Goal: Task Accomplishment & Management: Manage account settings

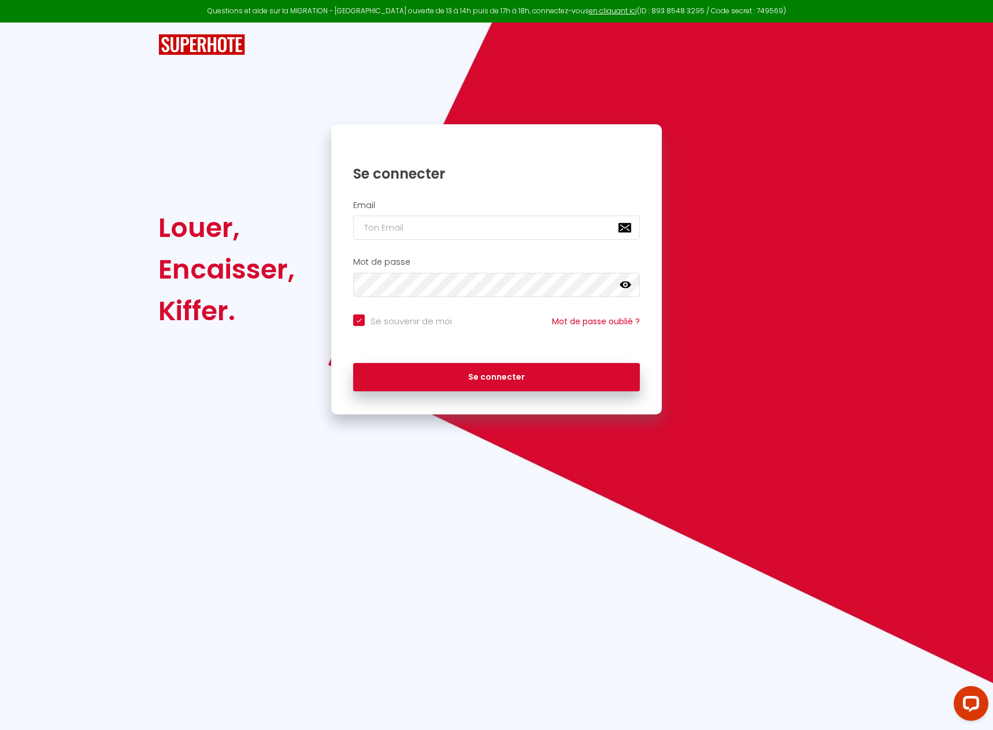
click at [577, 250] on div "Email" at bounding box center [496, 223] width 331 height 57
click at [571, 232] on input "email" at bounding box center [496, 228] width 287 height 24
paste input "[EMAIL_ADDRESS][DOMAIN_NAME]"
type input "[EMAIL_ADDRESS][DOMAIN_NAME]"
checkbox input "true"
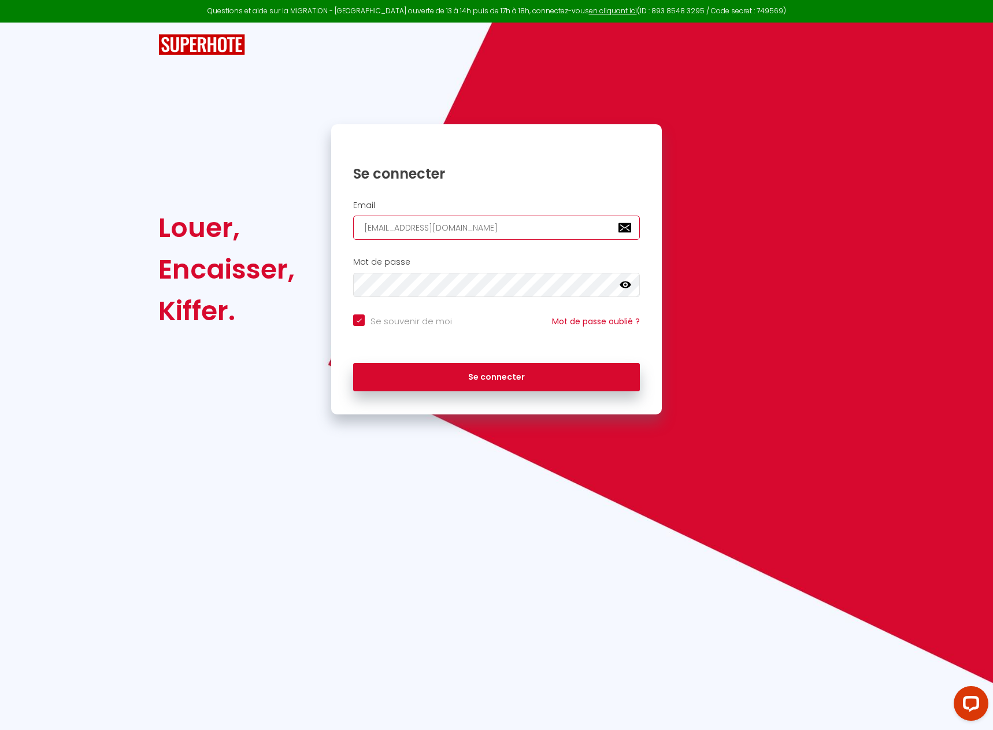
type input "[EMAIL_ADDRESS][DOMAIN_NAME]"
click at [501, 369] on button "Se connecter" at bounding box center [496, 377] width 287 height 29
checkbox input "true"
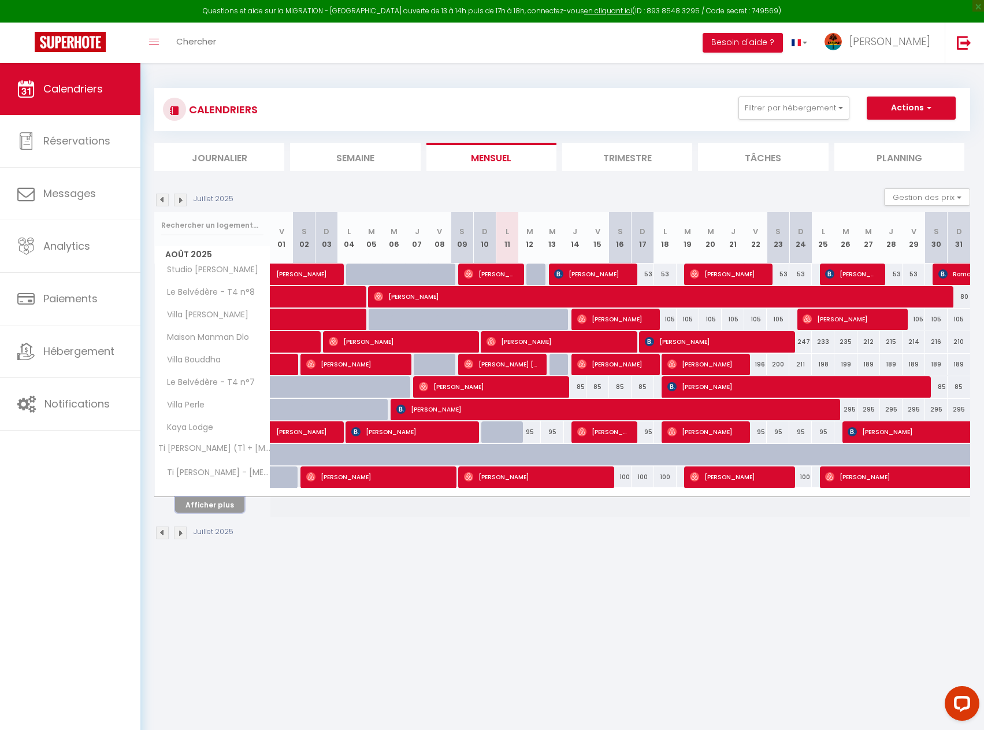
click at [229, 504] on button "Afficher plus" at bounding box center [209, 505] width 69 height 16
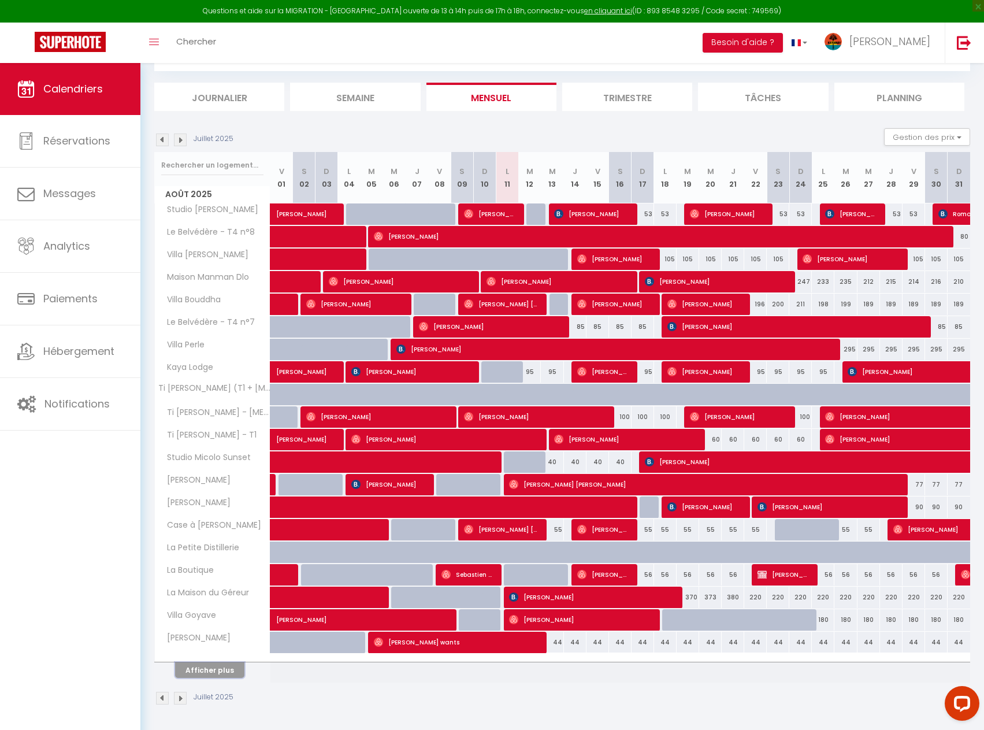
scroll to position [63, 0]
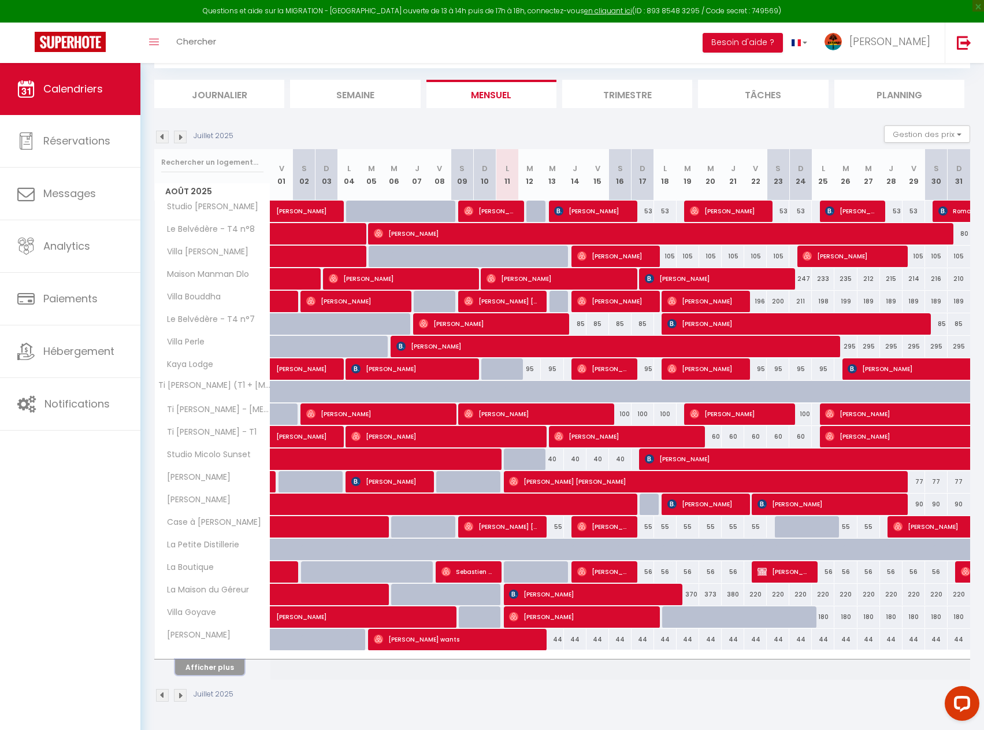
click at [232, 660] on button "Afficher plus" at bounding box center [209, 667] width 69 height 16
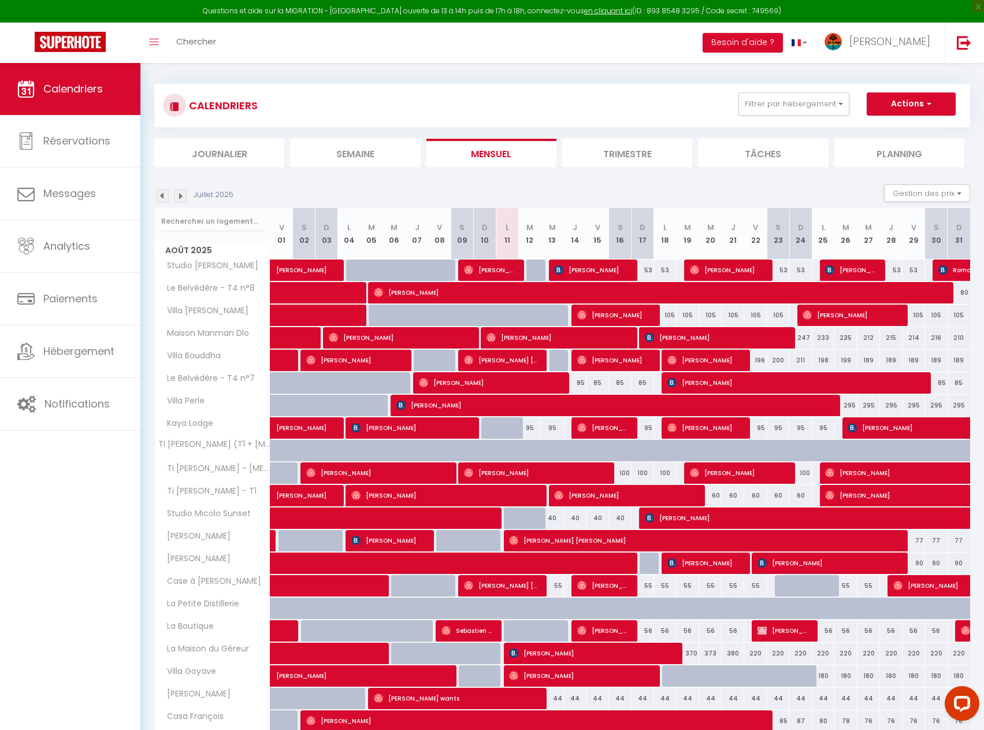
scroll to position [0, 0]
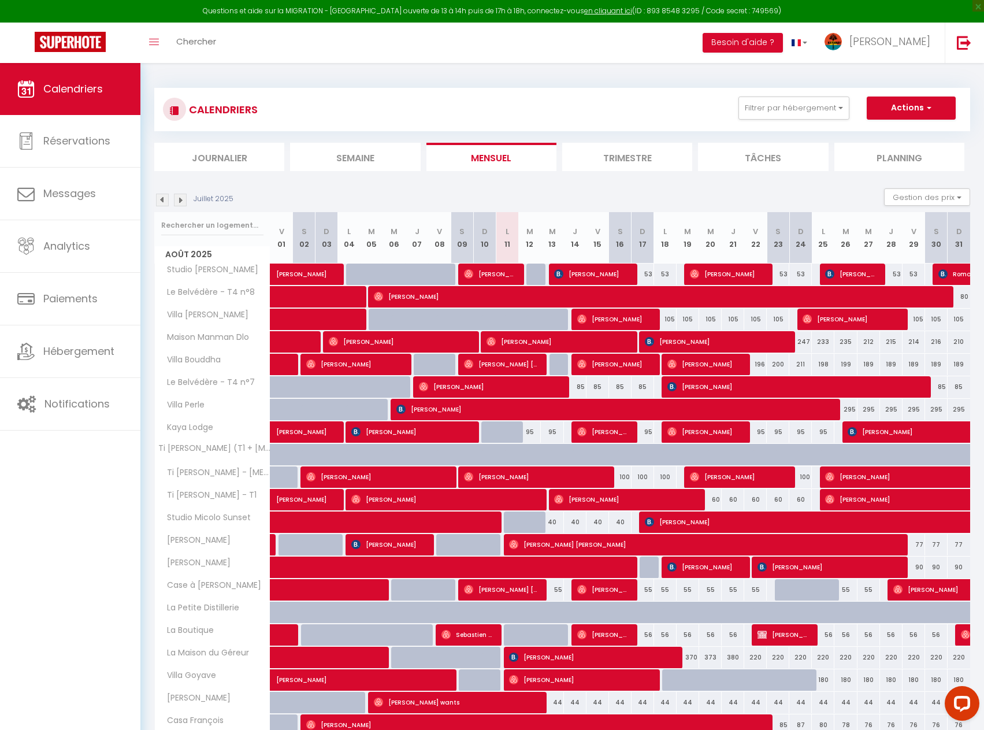
click at [186, 200] on img at bounding box center [180, 200] width 13 height 13
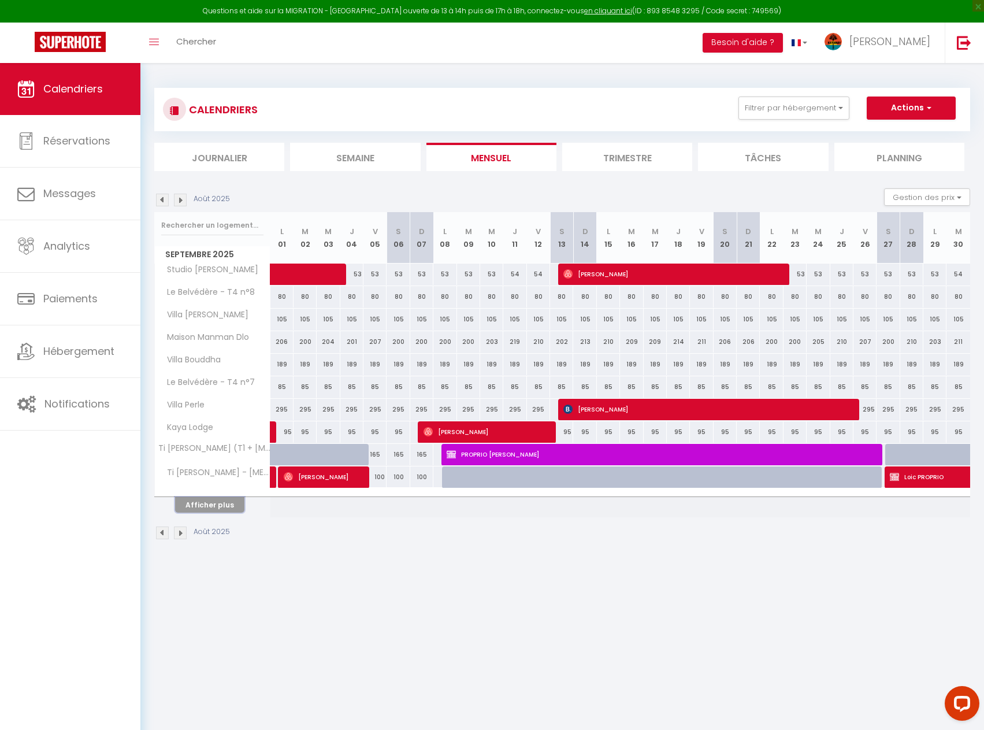
click at [228, 502] on button "Afficher plus" at bounding box center [209, 505] width 69 height 16
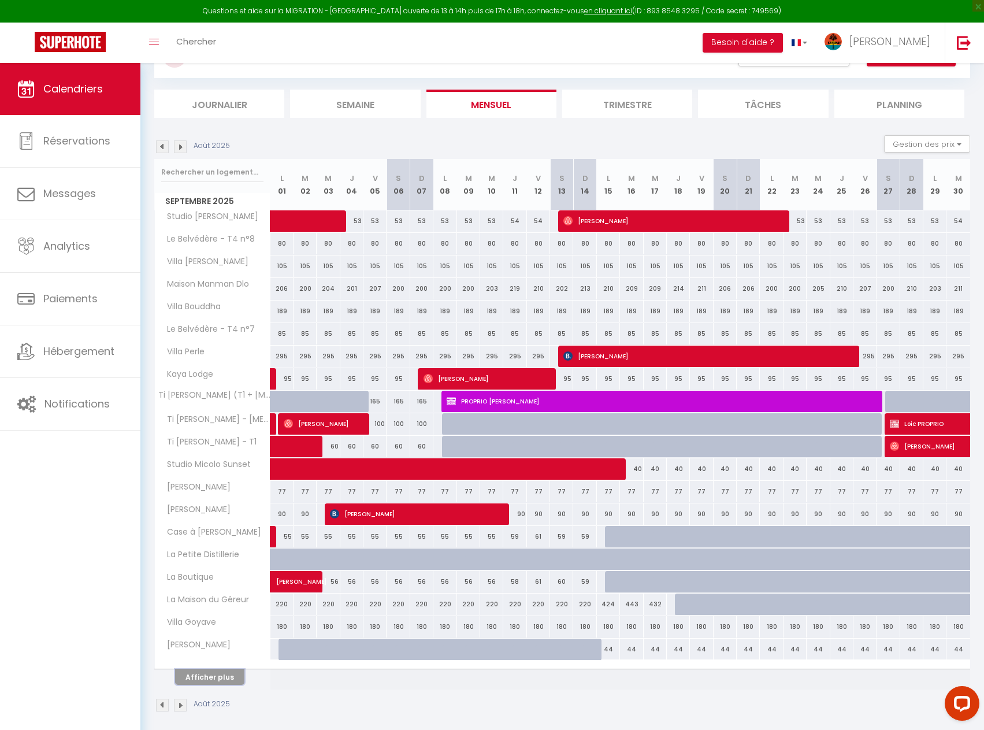
scroll to position [63, 0]
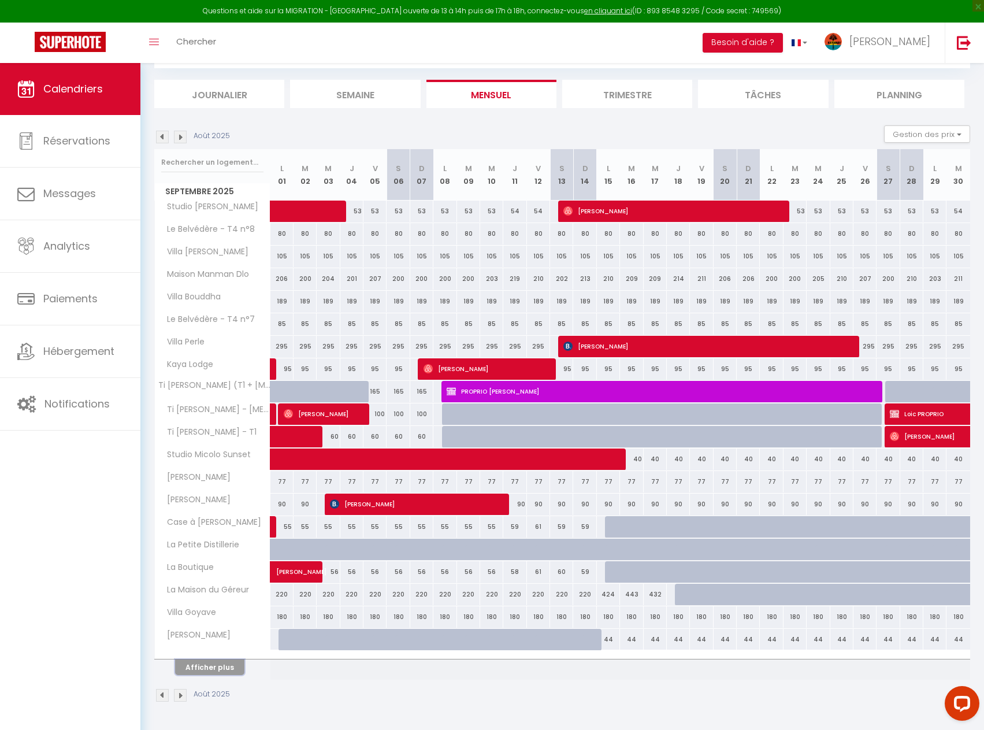
click at [216, 665] on button "Afficher plus" at bounding box center [209, 667] width 69 height 16
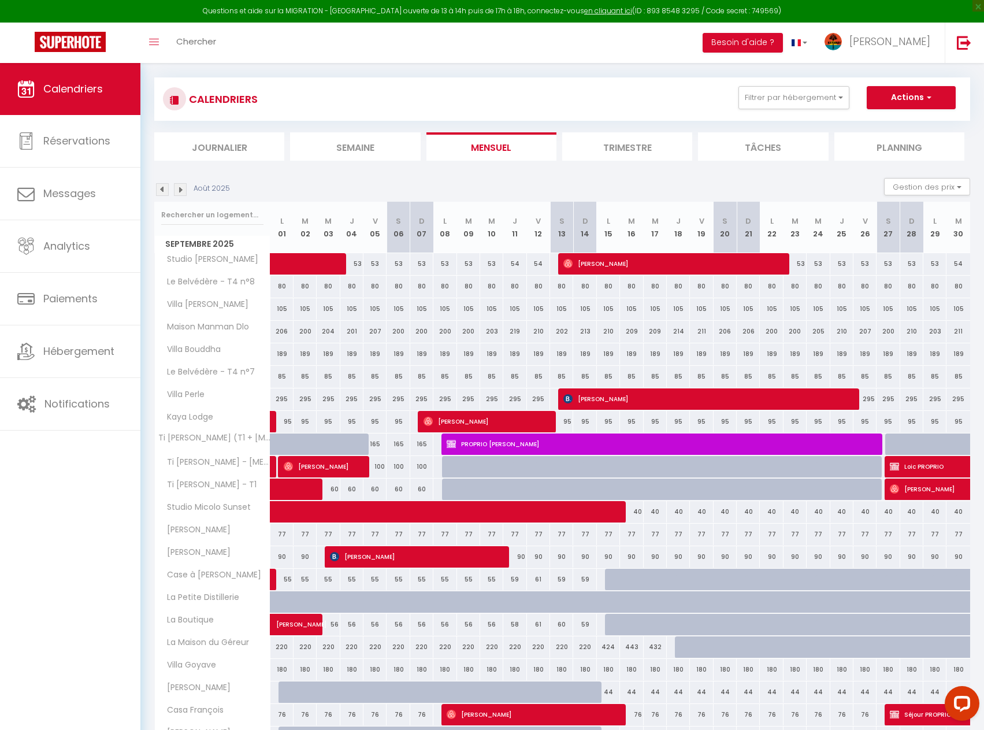
scroll to position [7, 0]
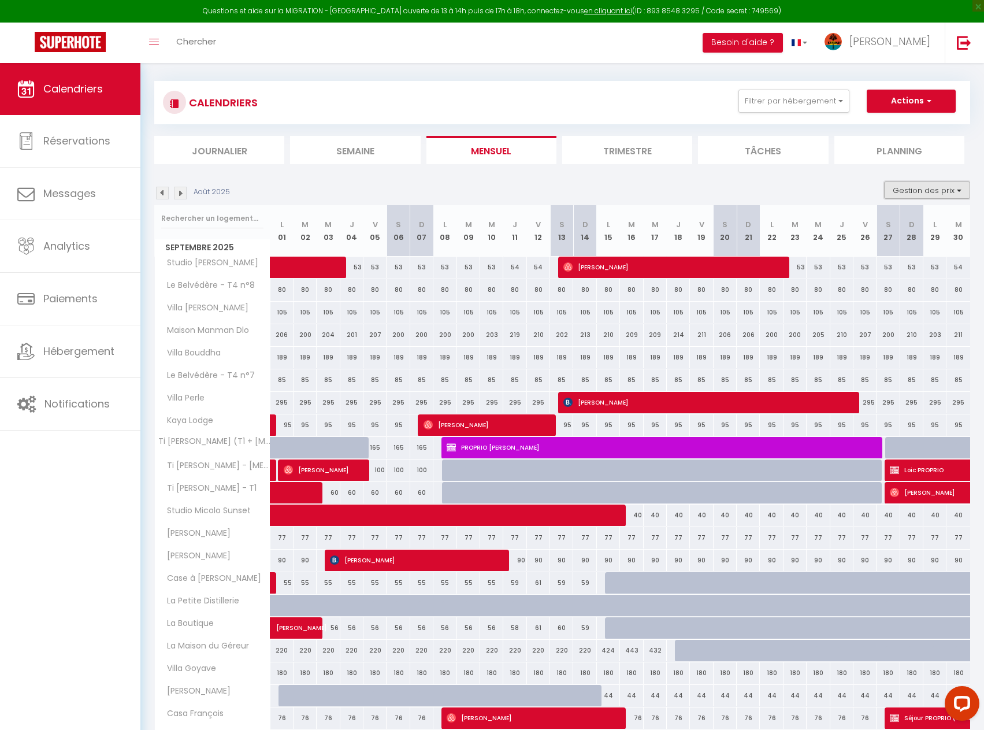
click at [942, 188] on button "Gestion des prix" at bounding box center [927, 189] width 86 height 17
click at [924, 221] on input "Nb Nuits minimum" at bounding box center [918, 226] width 104 height 12
checkbox input "true"
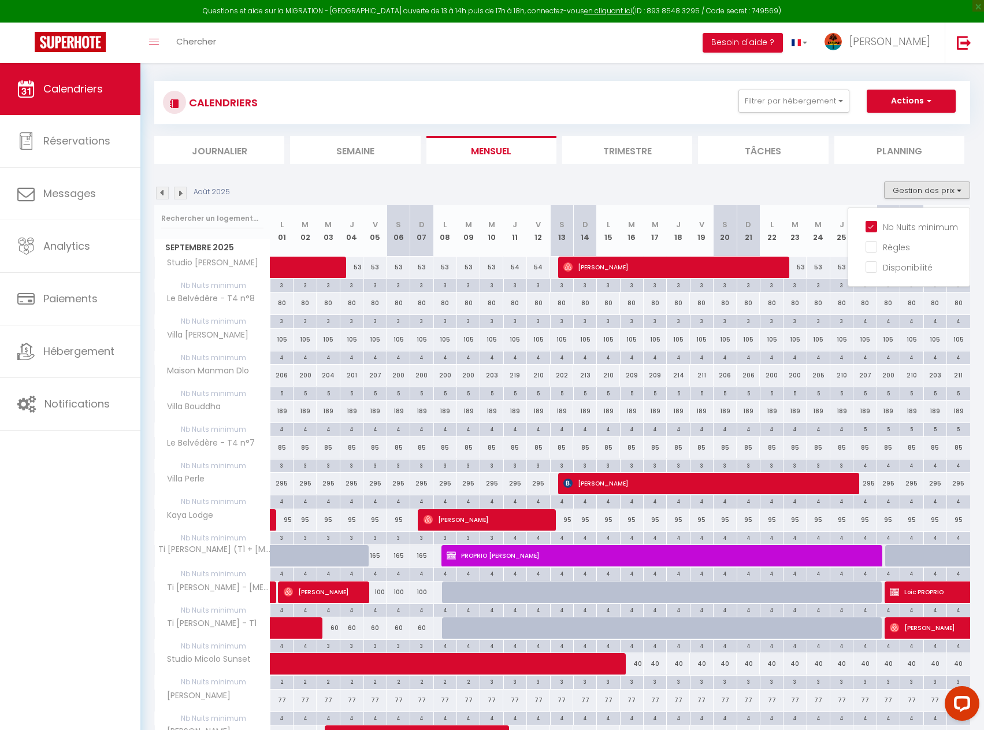
click at [185, 187] on img at bounding box center [180, 193] width 13 height 13
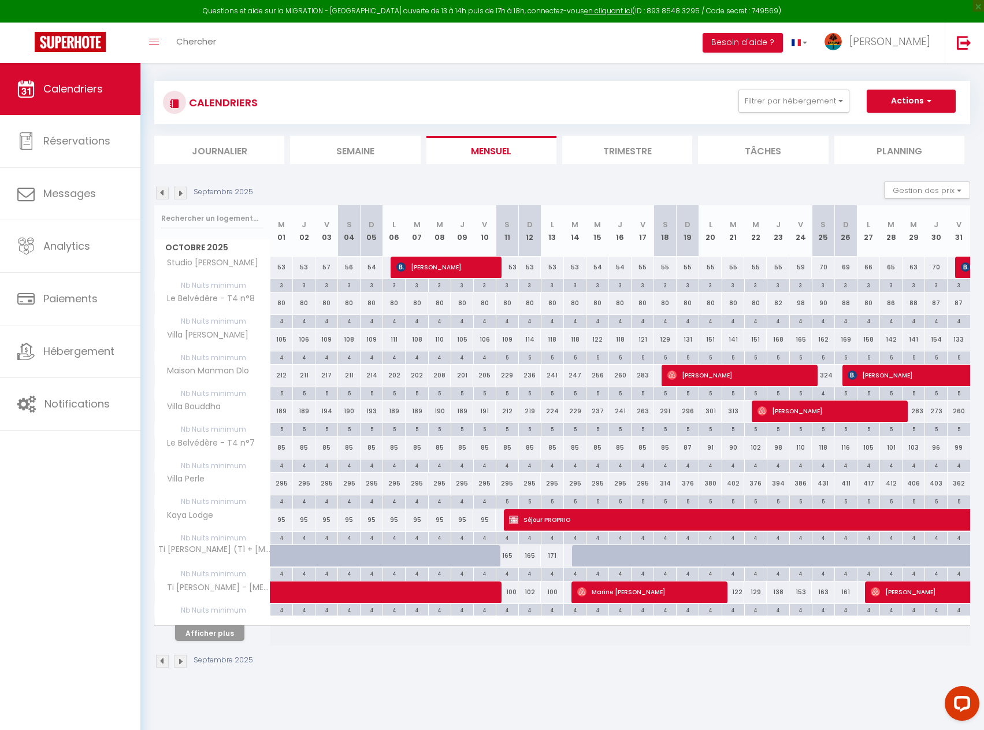
click at [161, 190] on img at bounding box center [162, 193] width 13 height 13
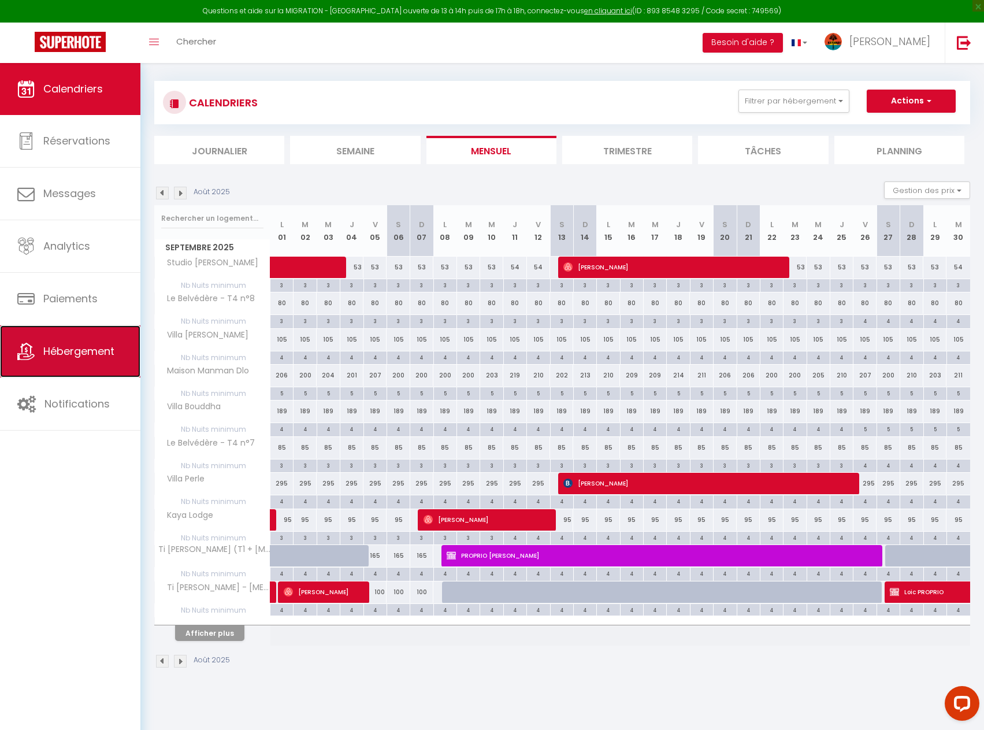
click at [109, 355] on span "Hébergement" at bounding box center [78, 351] width 71 height 14
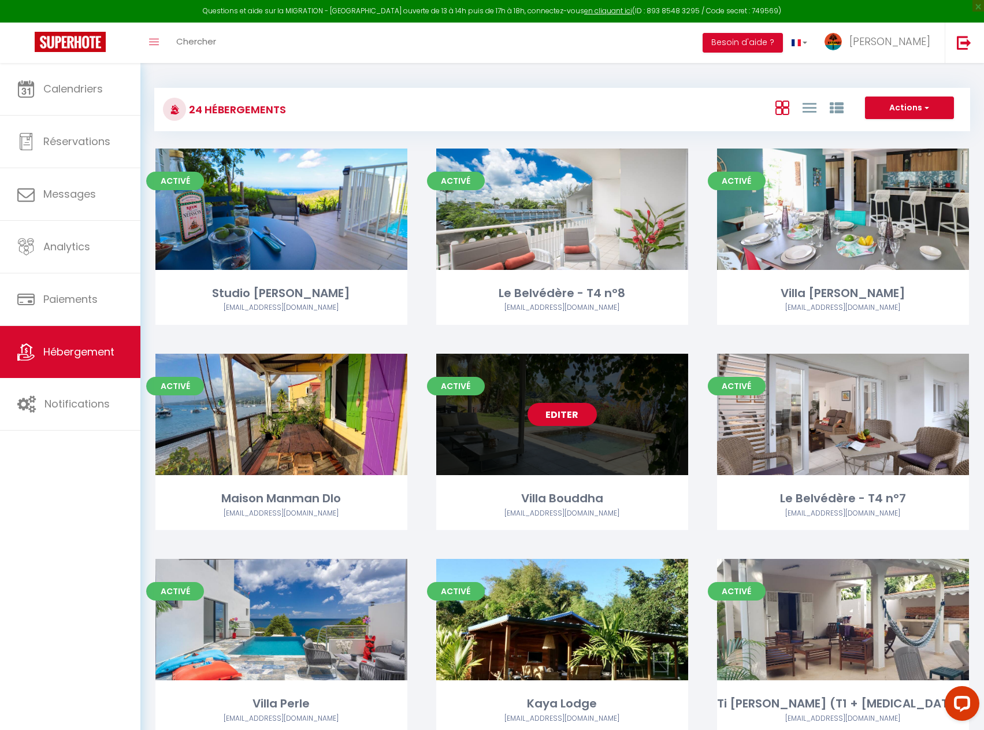
click at [570, 422] on link "Editer" at bounding box center [562, 414] width 69 height 23
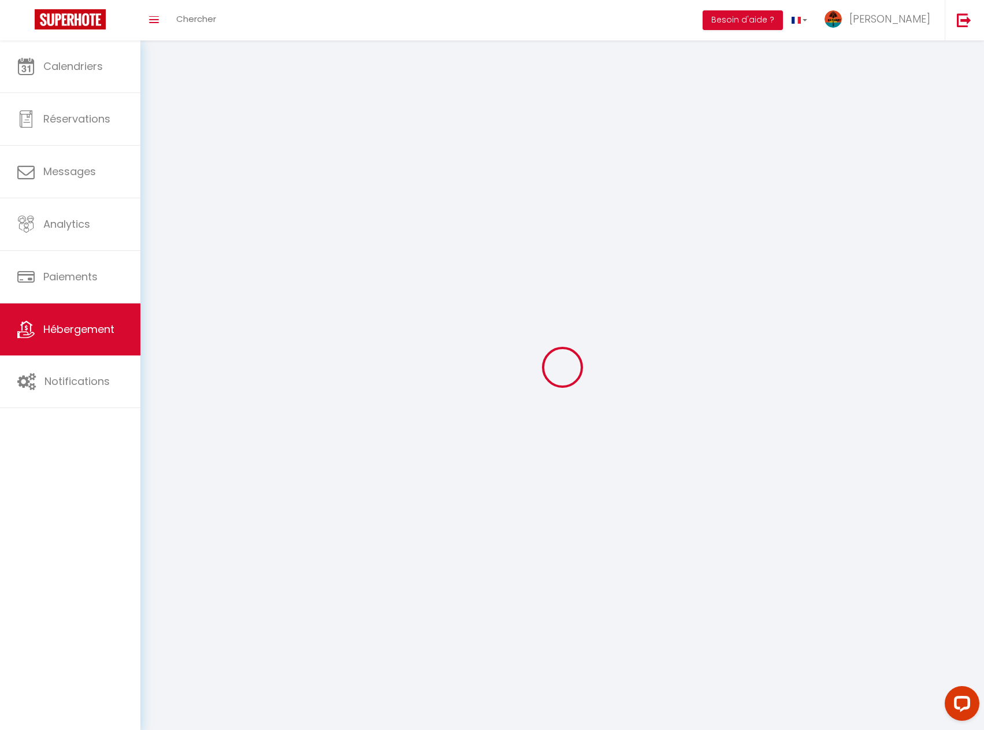
select select
select select "28"
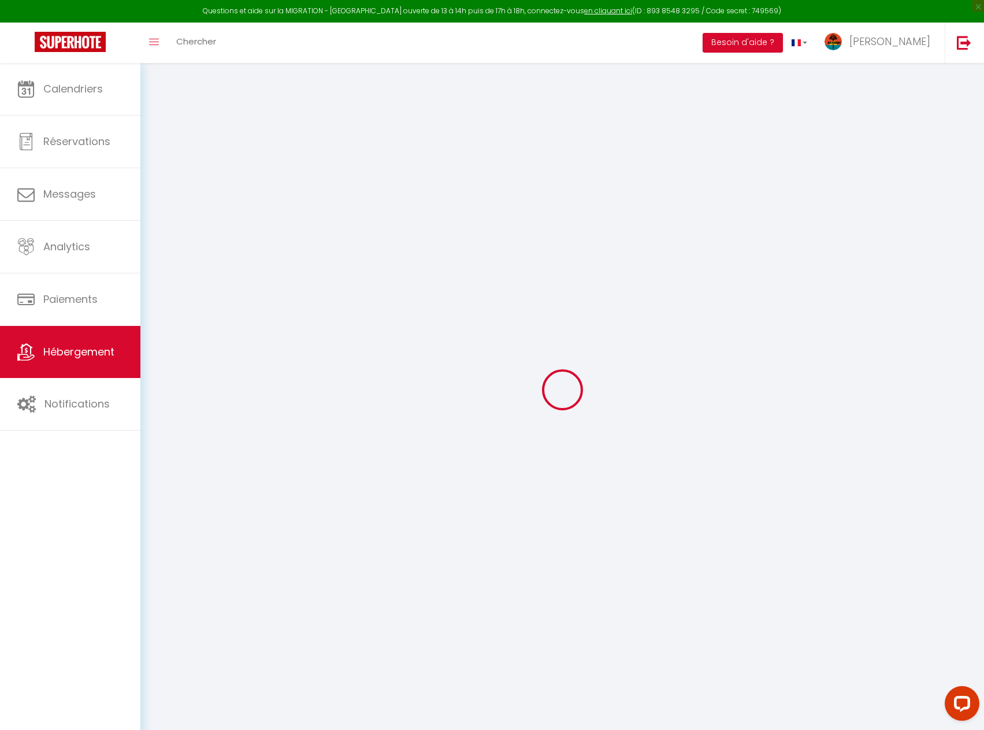
select select
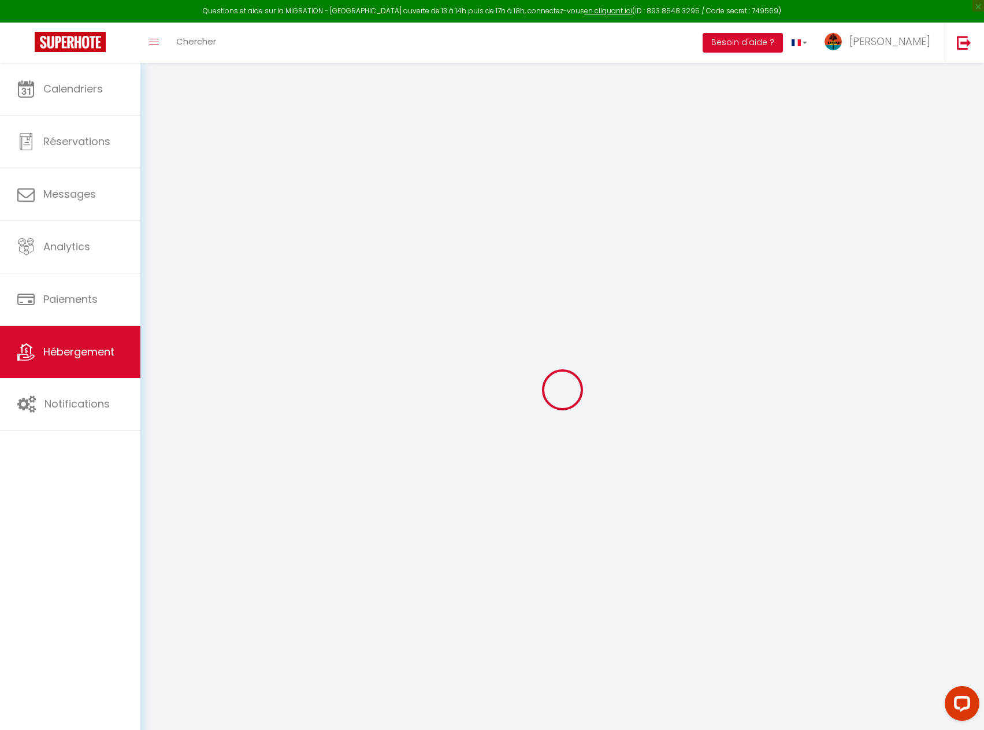
select select
checkbox input "false"
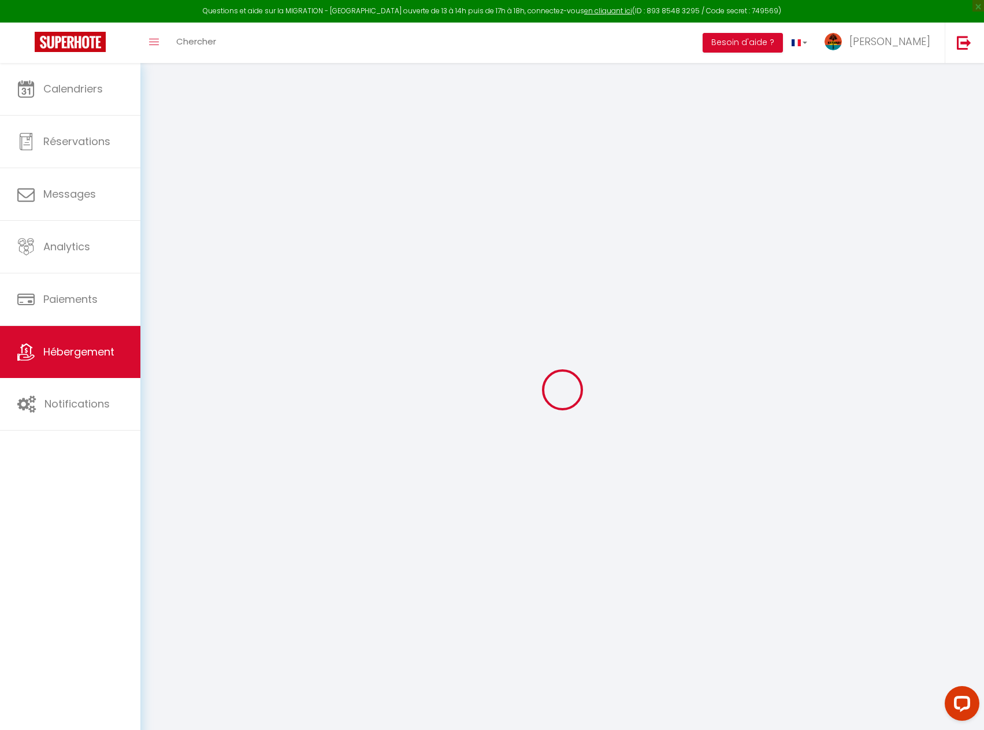
select select
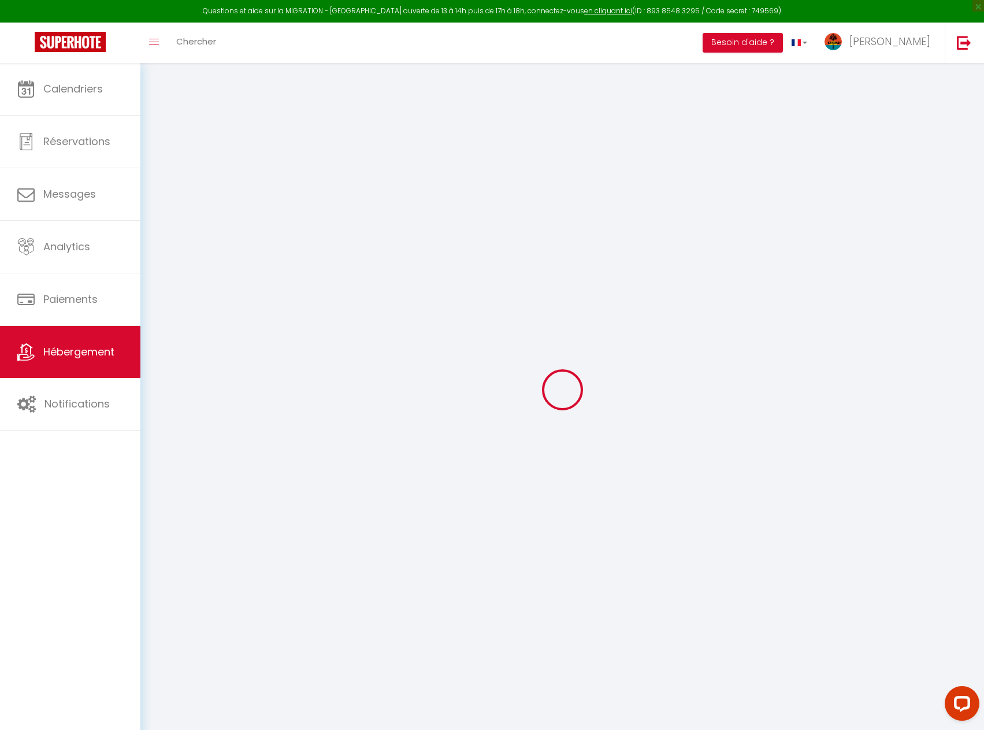
select select
checkbox input "false"
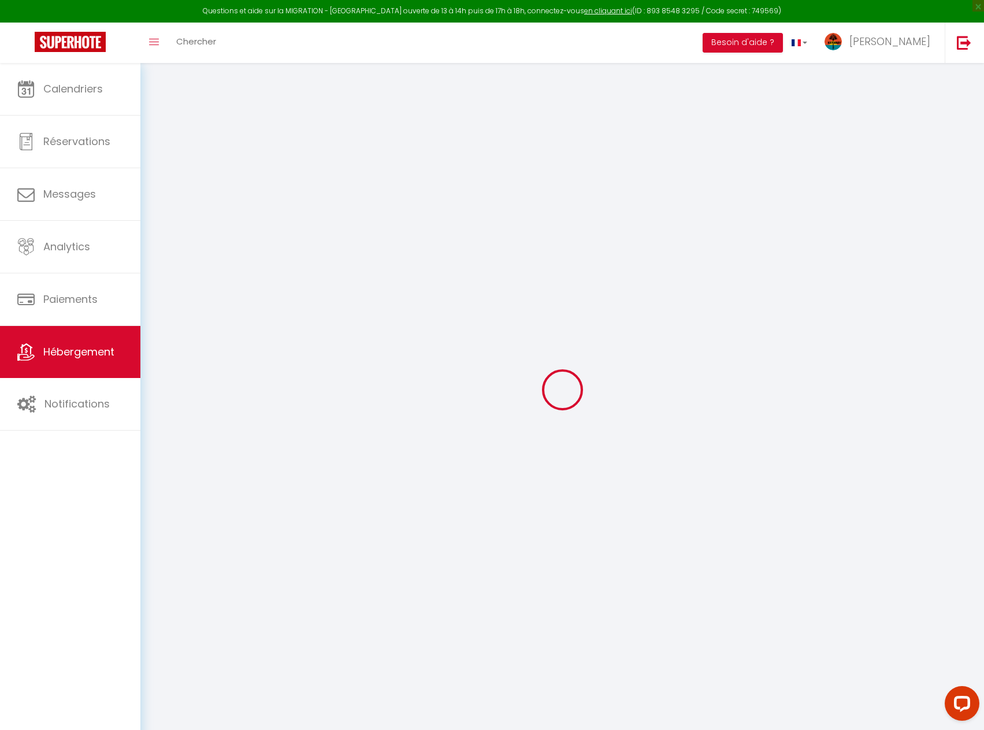
checkbox input "false"
select select
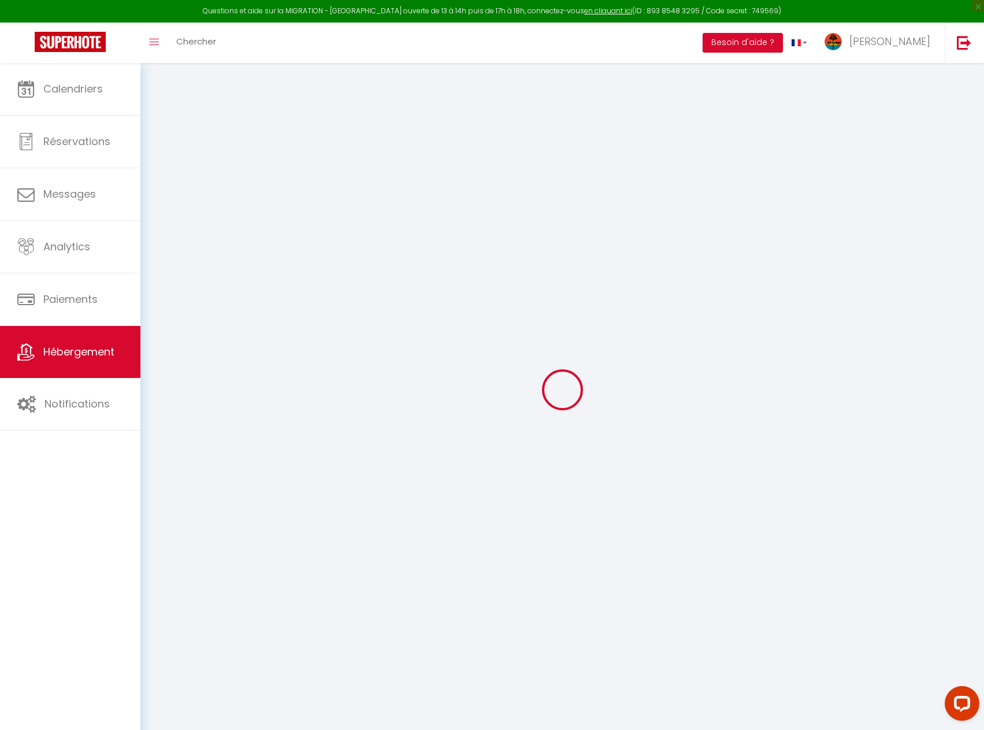
select select
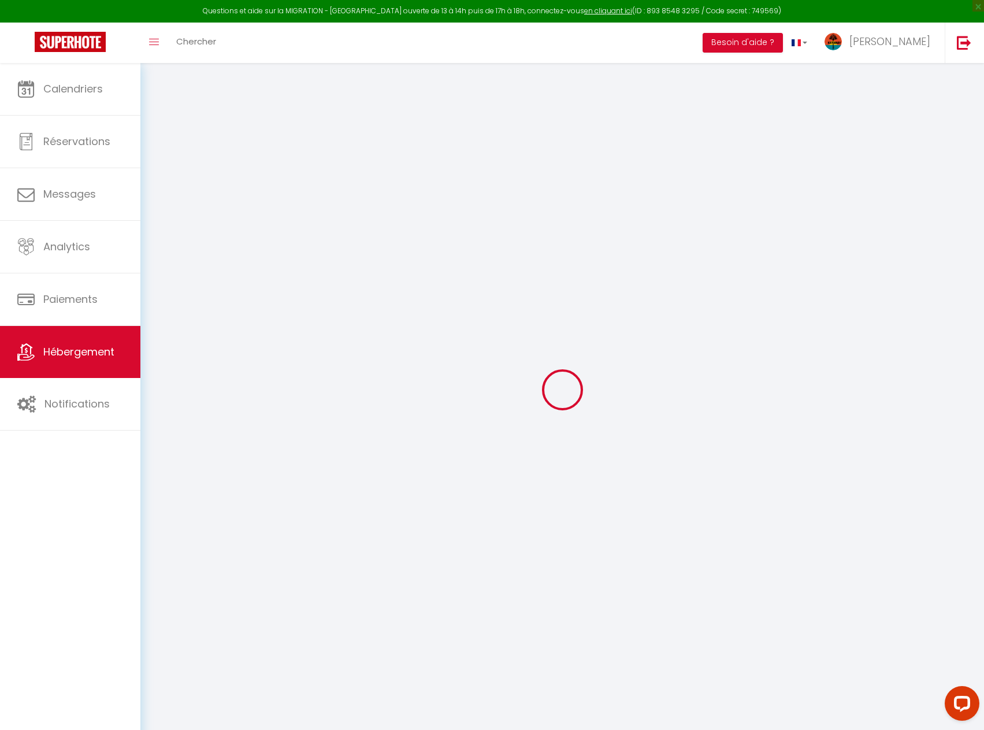
checkbox input "false"
select select
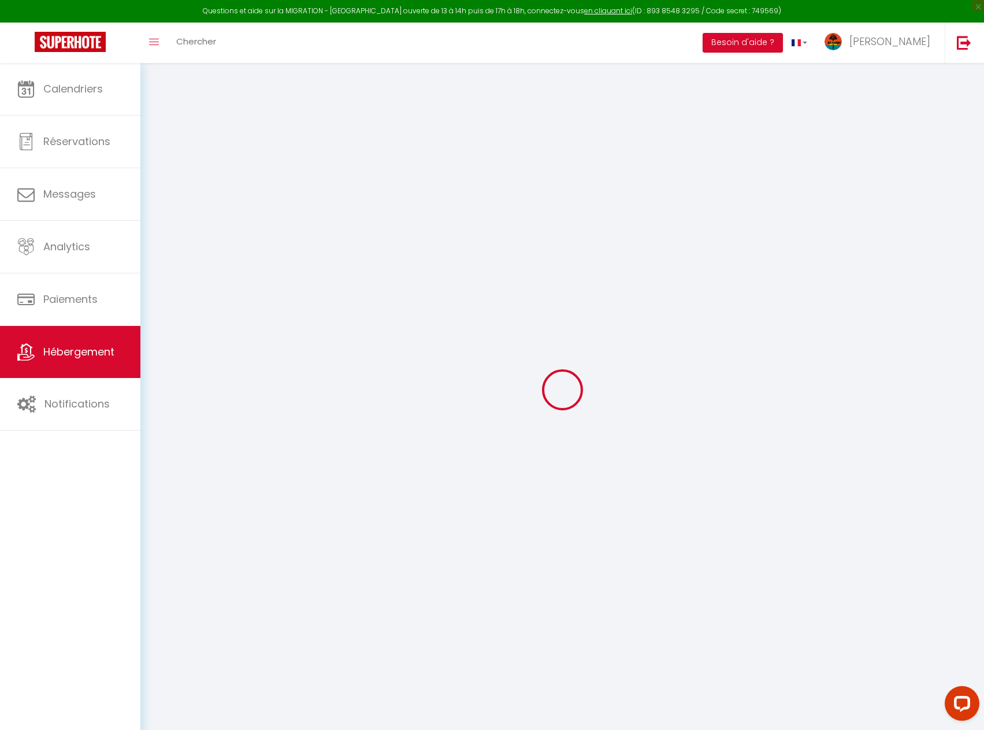
select select
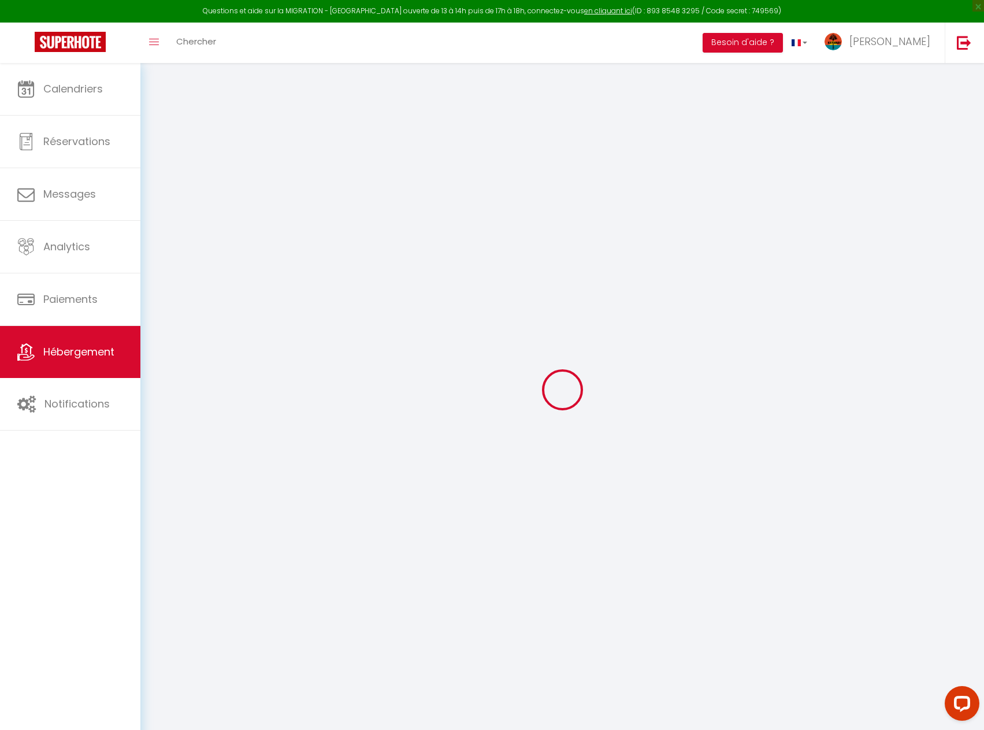
select select
checkbox input "false"
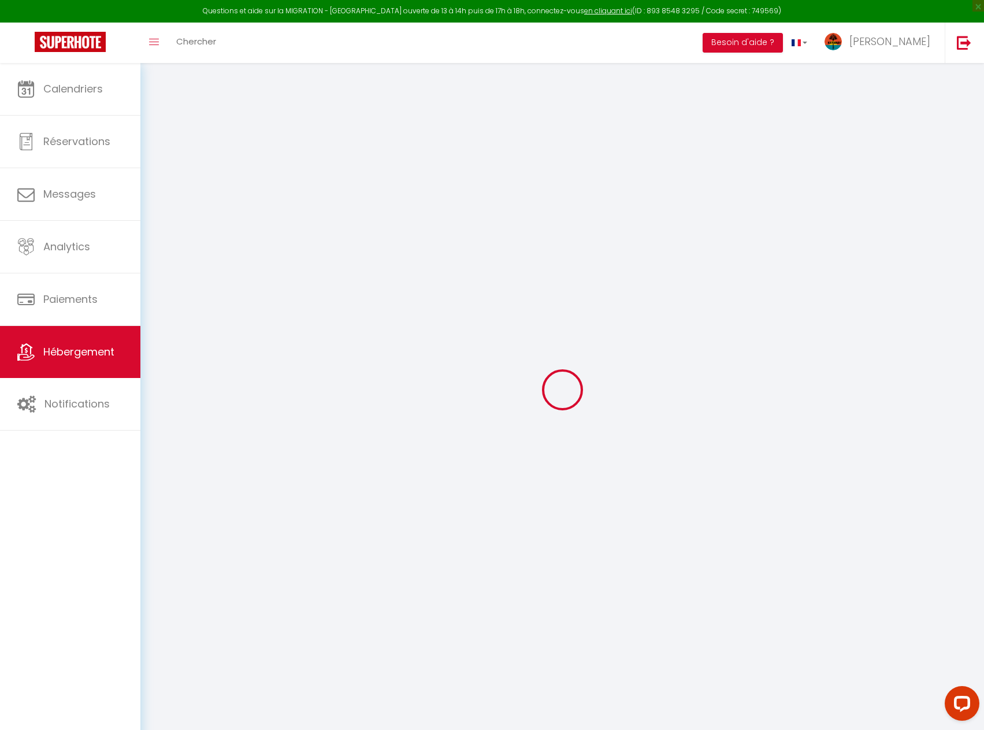
checkbox input "false"
select select
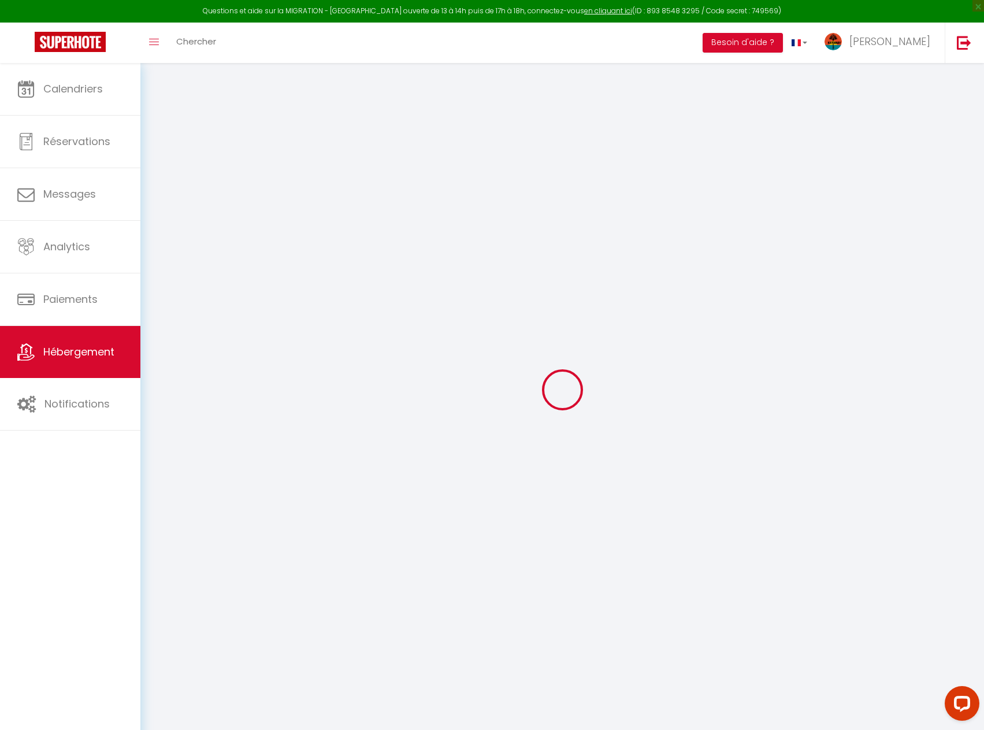
select select
checkbox input "false"
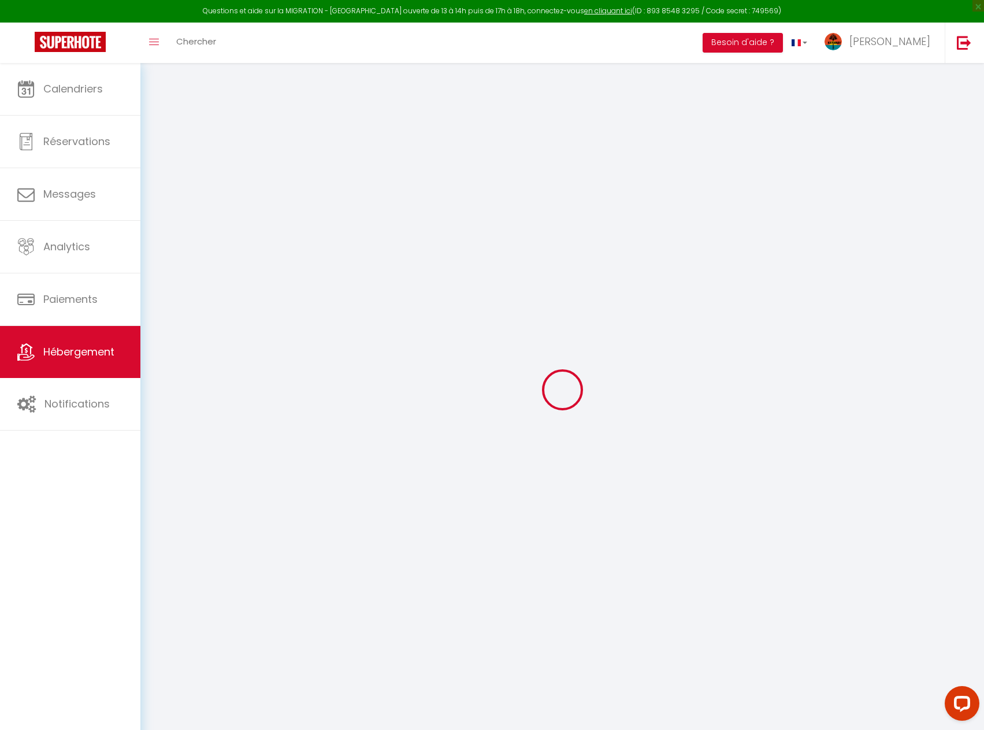
checkbox input "false"
select select
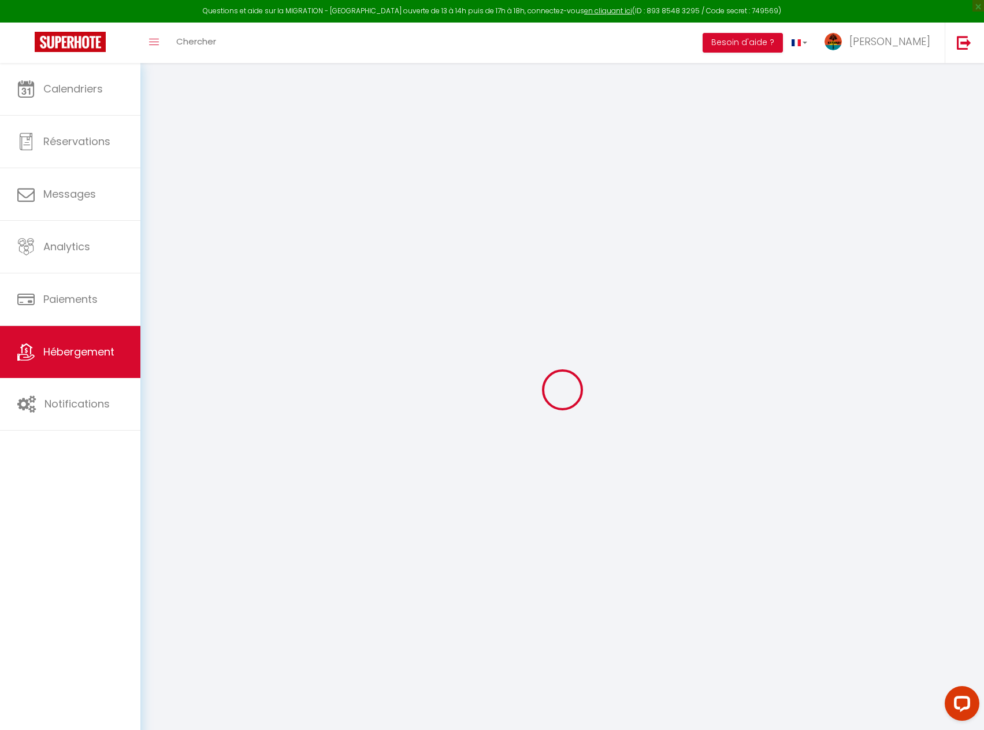
type input "Villa Bouddha"
type input "[PERSON_NAME]"
type input "Fontenille"
type input "951 Lotissement le Fromager"
type input "97250"
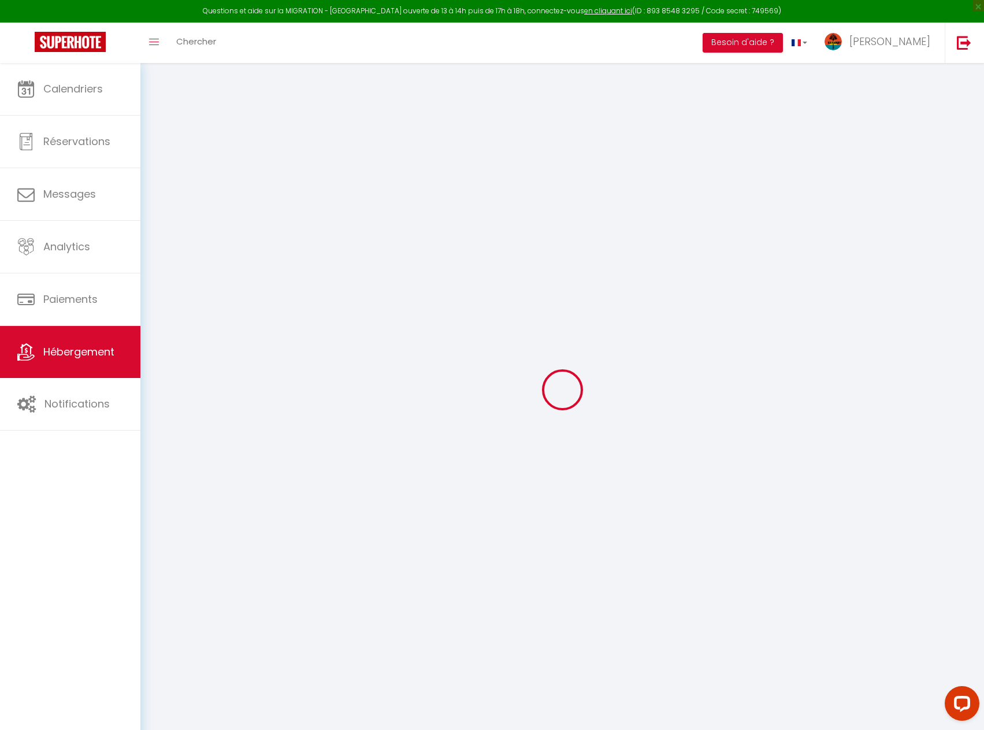
type input "Sant-Pierre"
select select "houses"
select select "8"
select select "4"
select select "2"
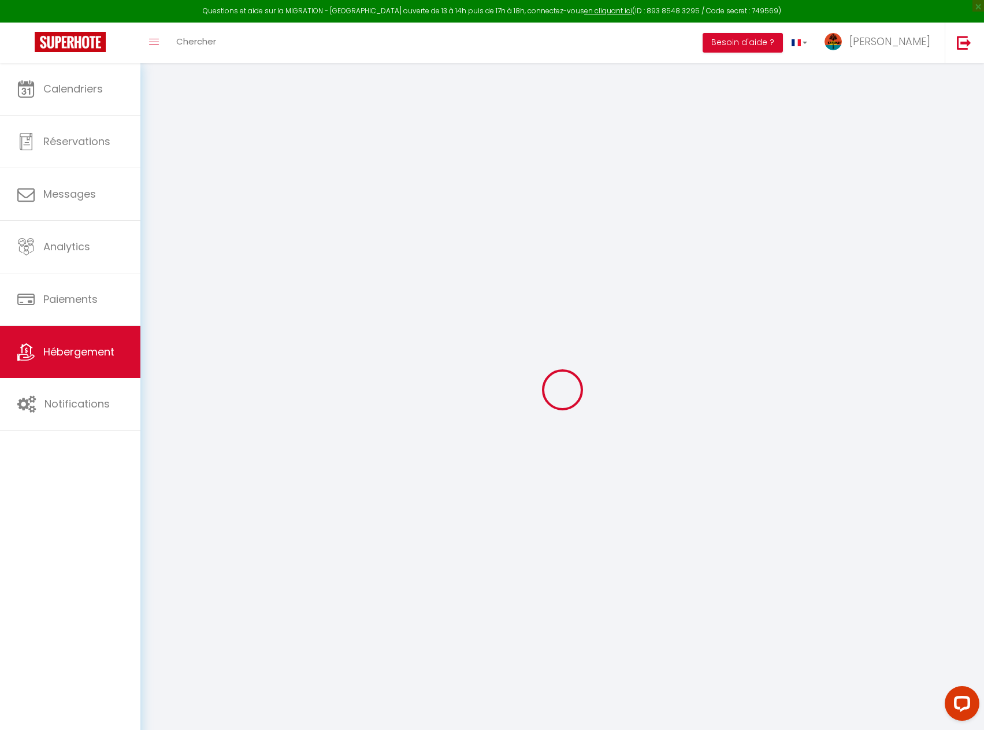
type input "250"
type input "120"
select select
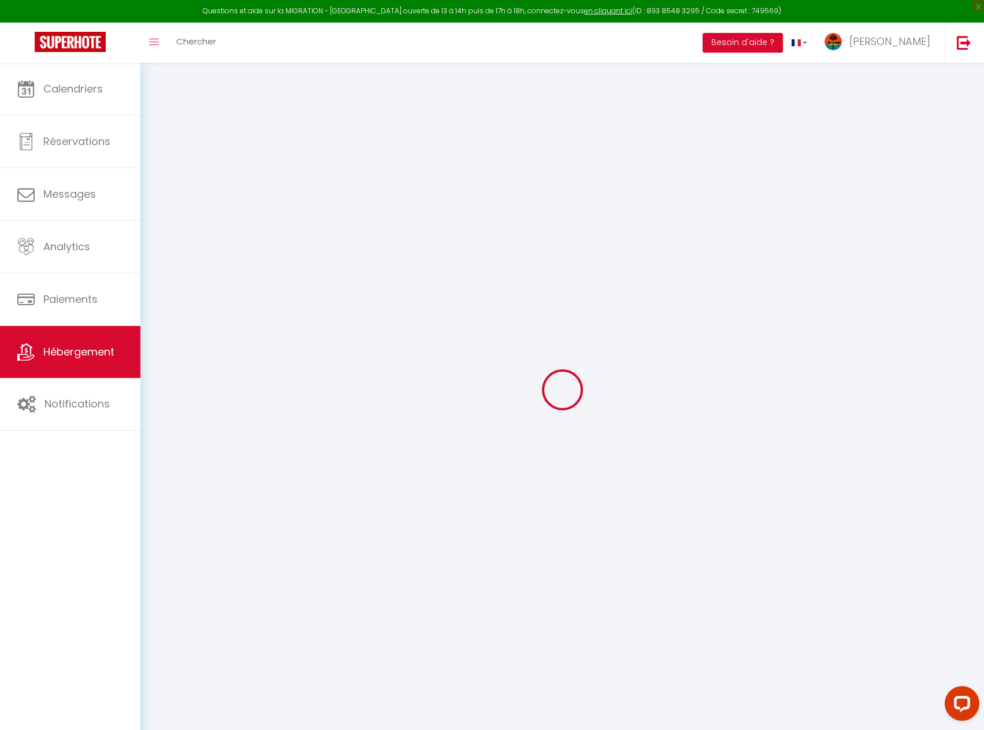
select select
type input "951 Lotissement le Fromager"
type input "97250"
type input "Saint-Pierre"
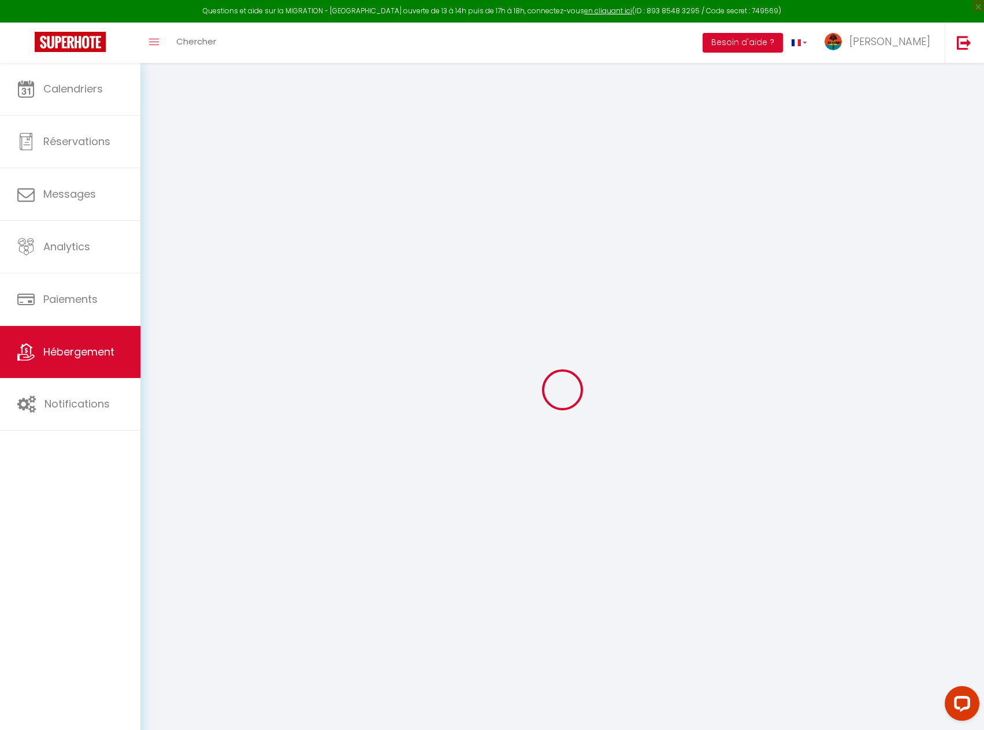
select select "136"
type input "[EMAIL_ADDRESS][DOMAIN_NAME]"
select select
checkbox input "false"
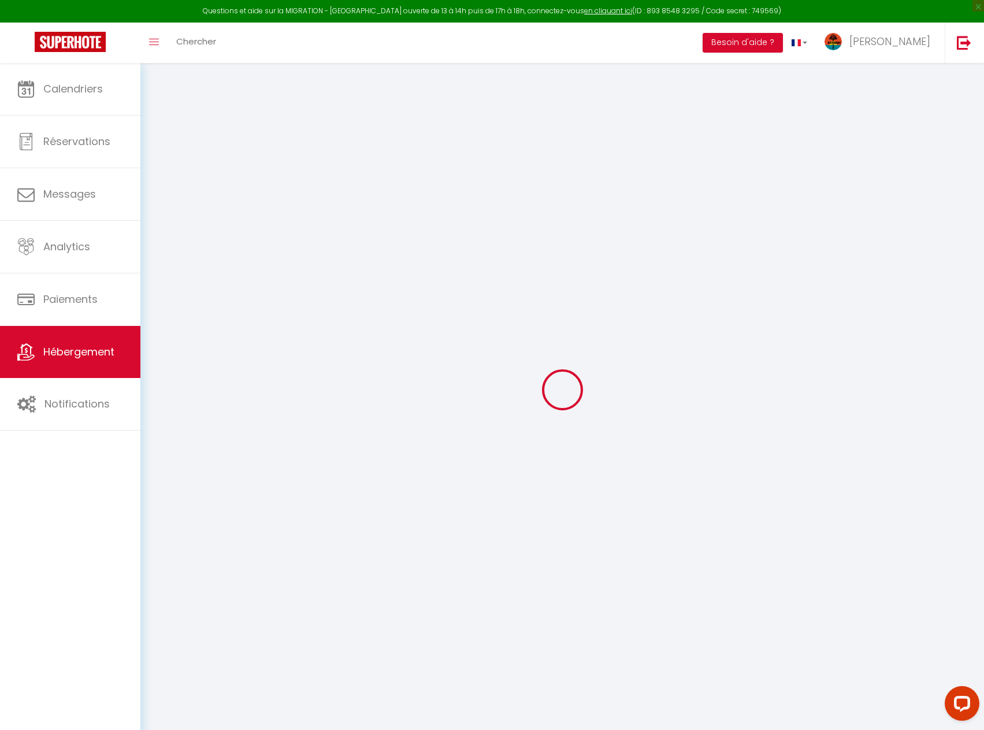
checkbox input "false"
type input "23"
type input "120"
type input "0"
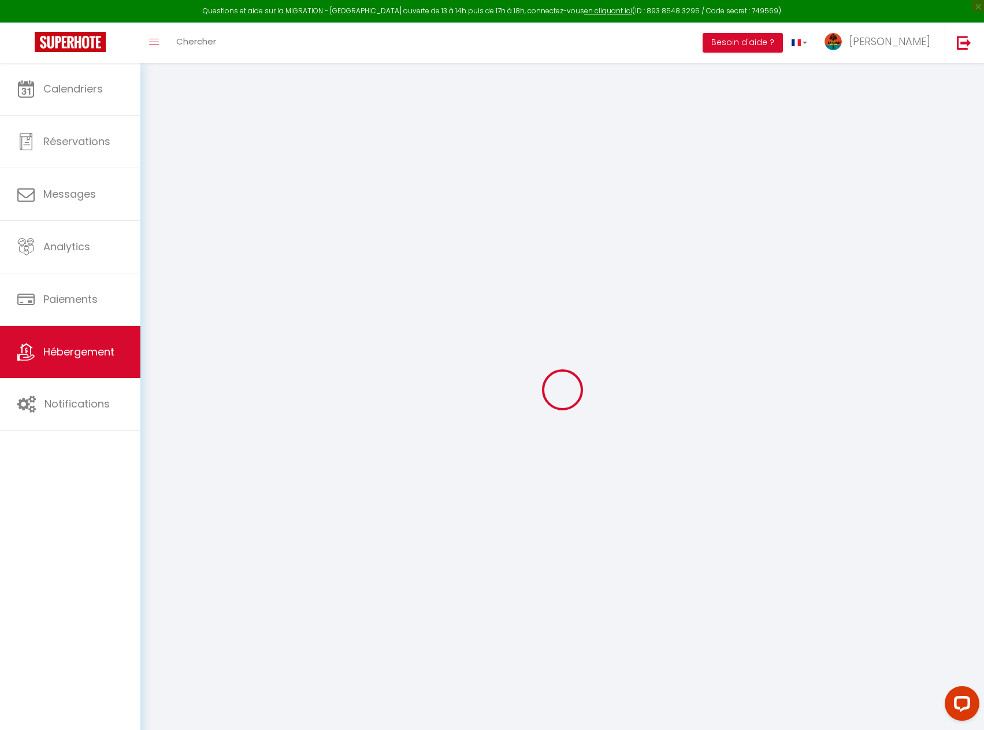
type input "0"
select select "villa"
select select "38052"
select select "14406"
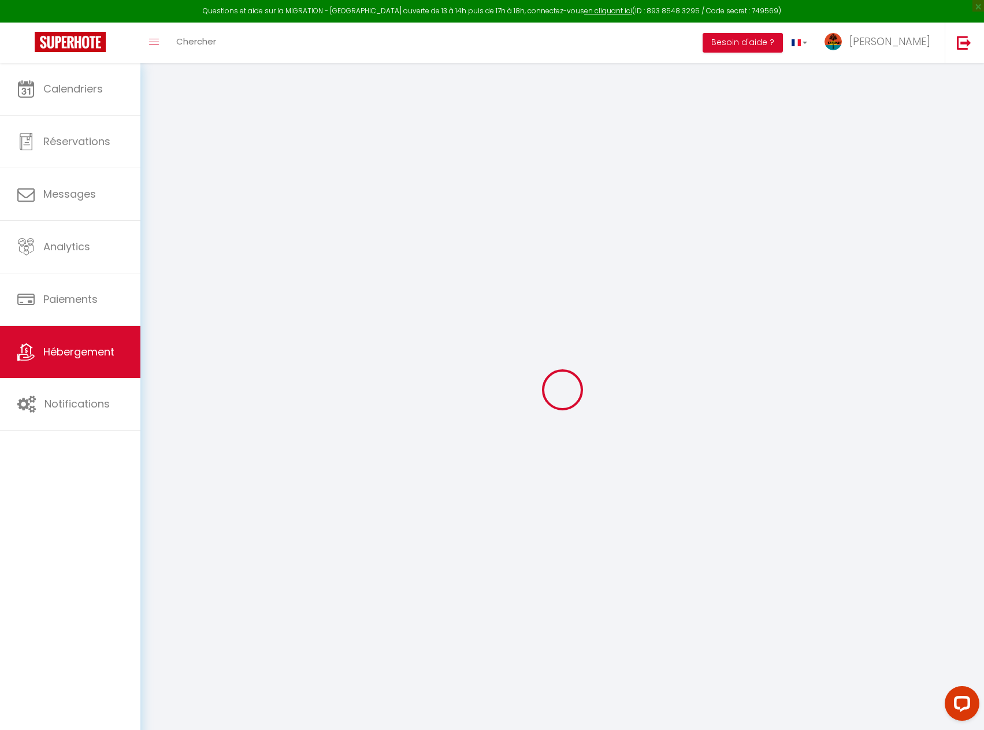
select select
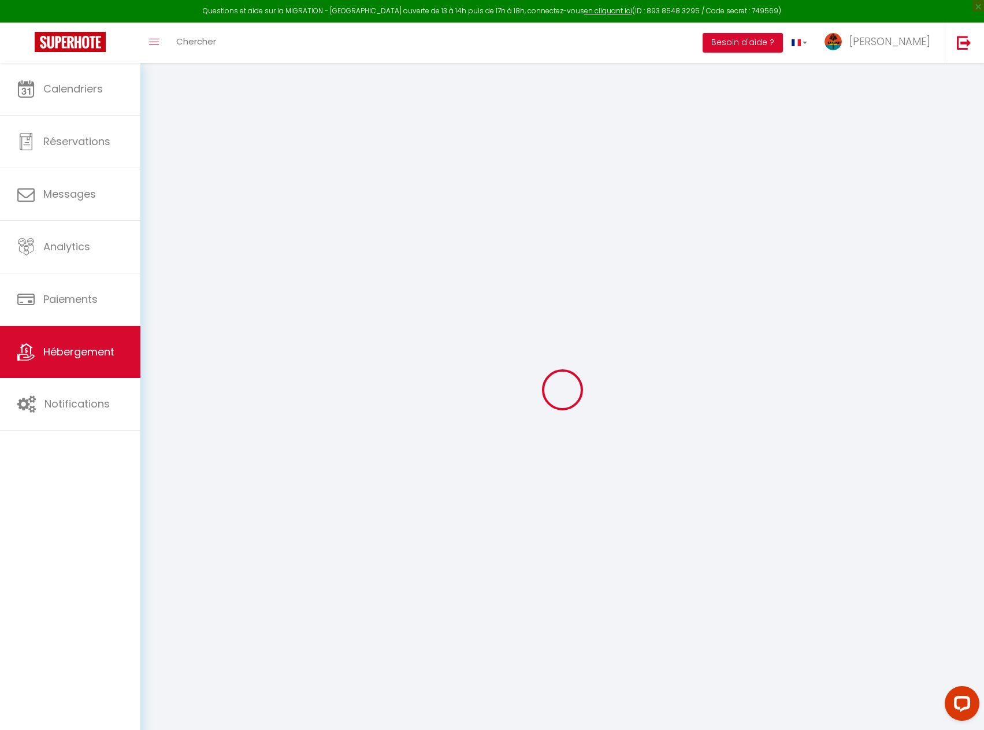
select select
checkbox input "false"
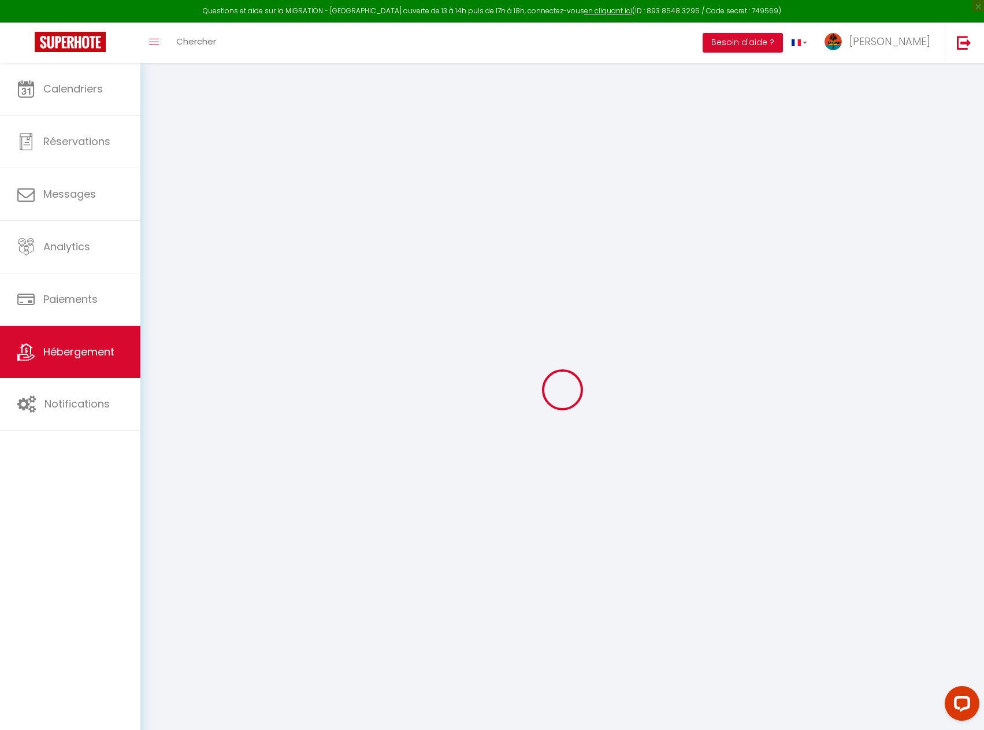
select select
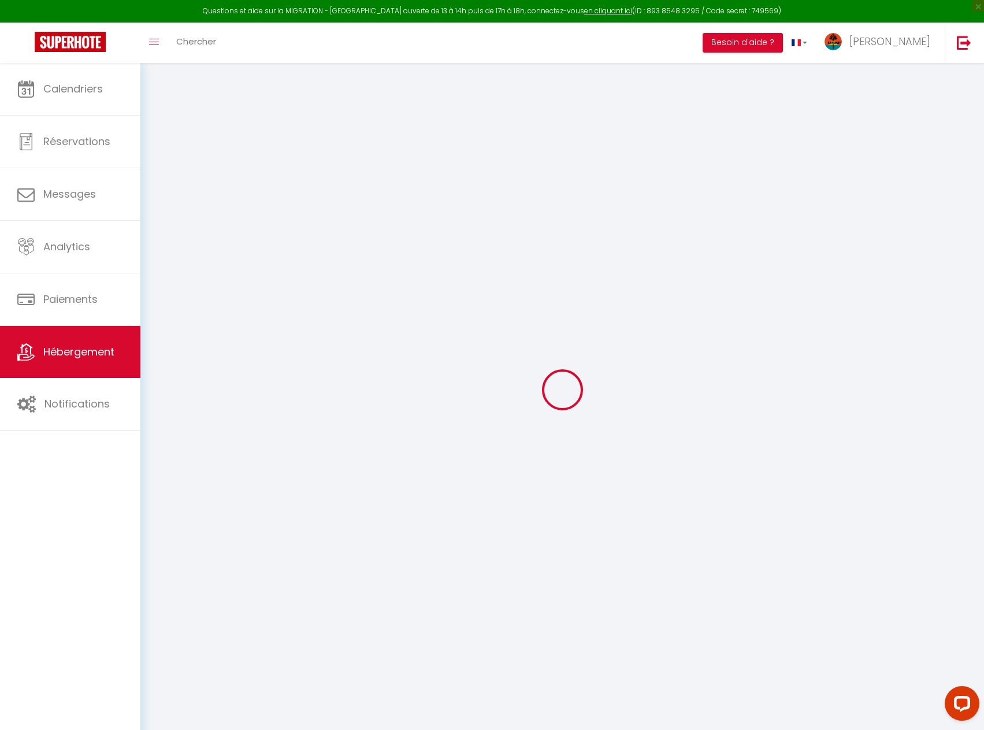
select select
checkbox input "false"
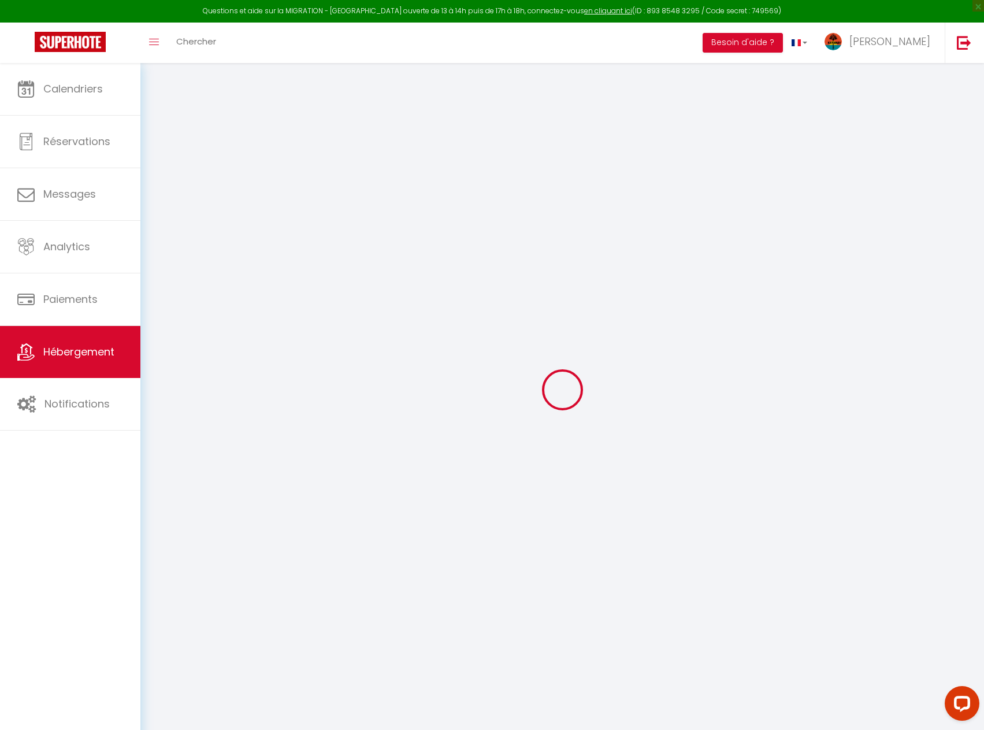
select select
checkbox input "false"
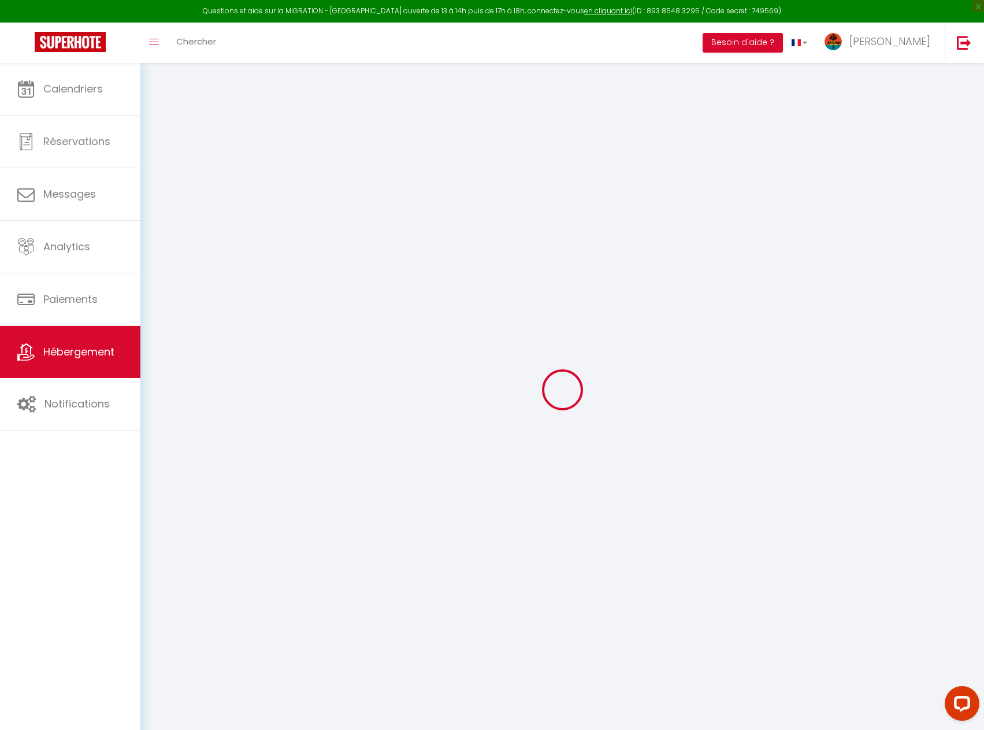
select select "17:00"
select select "21:00"
select select "12:00"
select select "30"
select select "120"
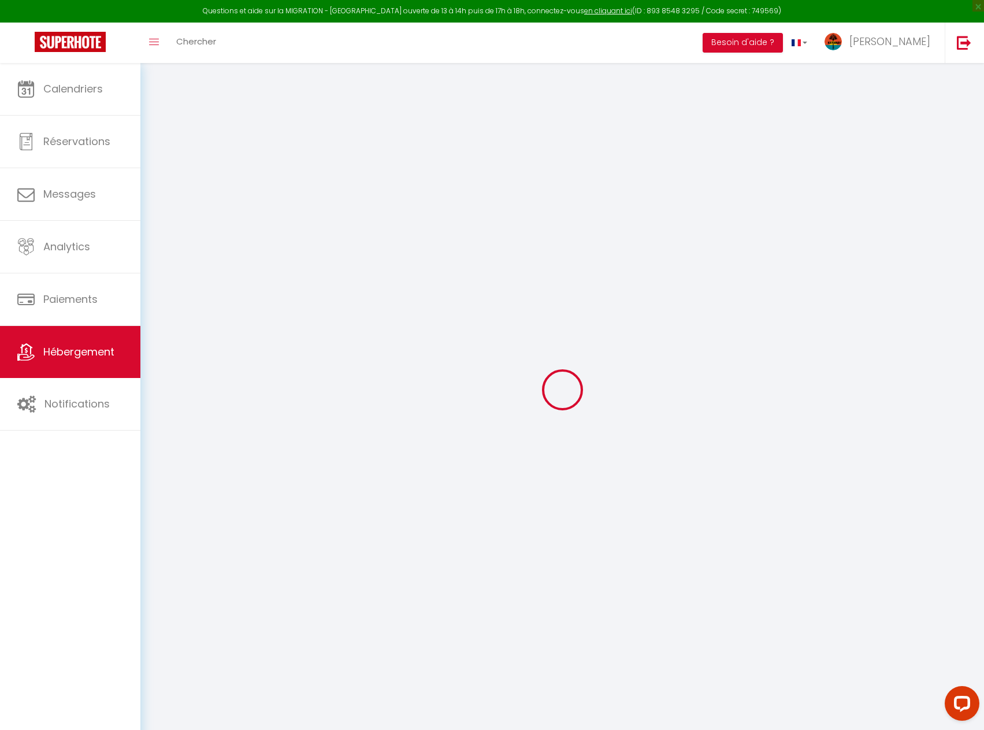
select select
checkbox input "false"
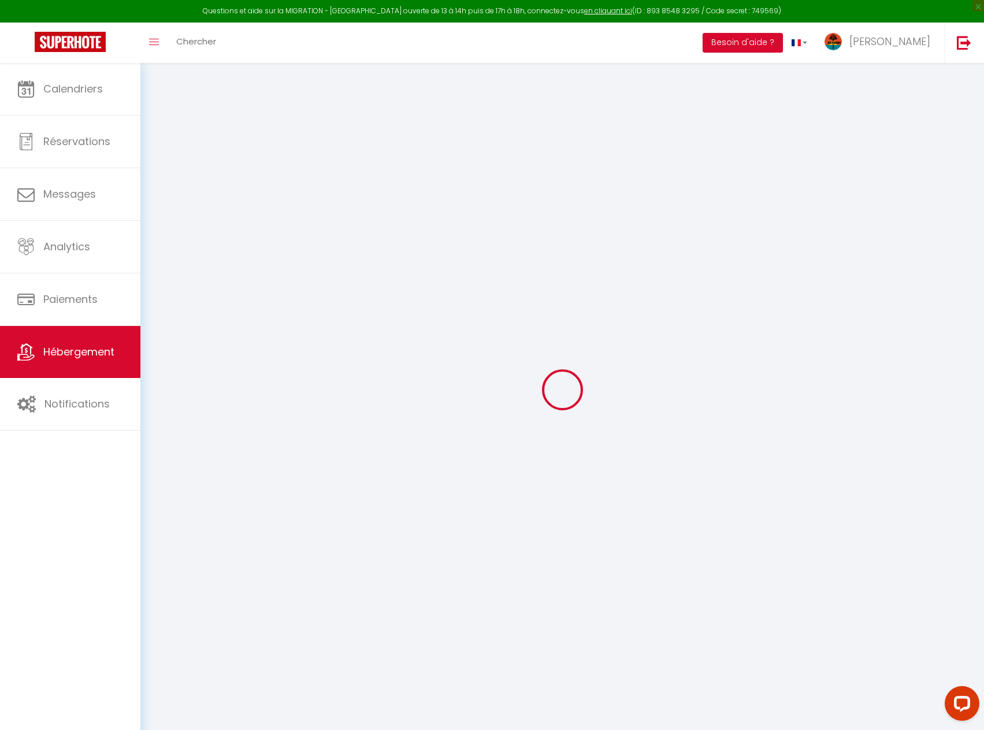
select select
checkbox input "false"
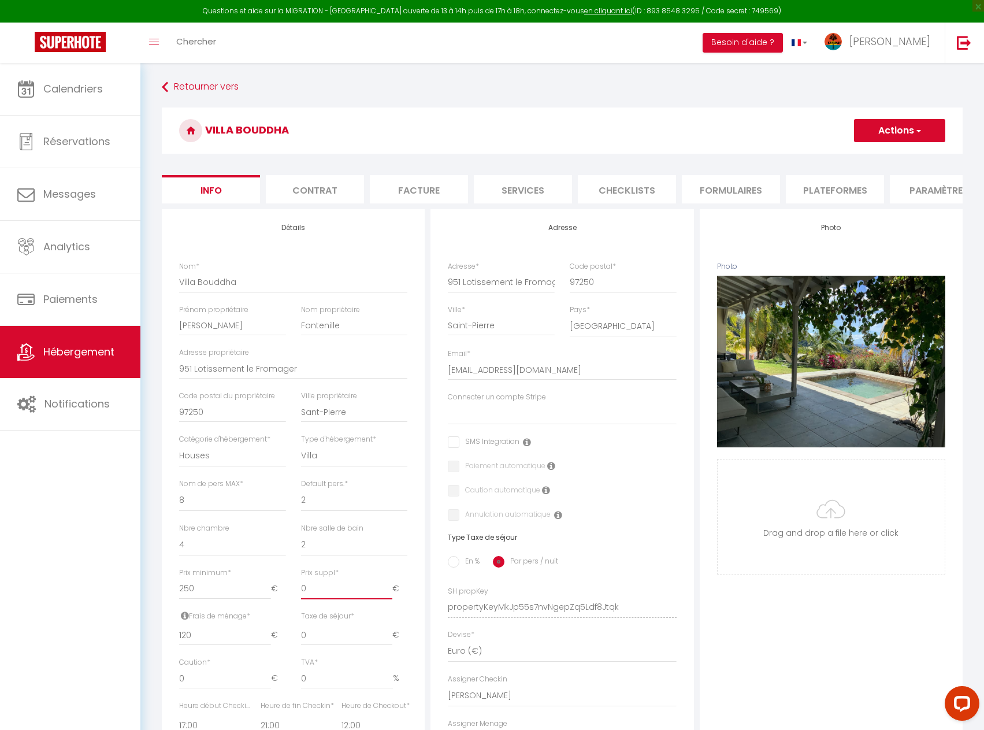
click at [353, 594] on input "0" at bounding box center [347, 589] width 92 height 21
click at [350, 592] on input "0" at bounding box center [347, 589] width 92 height 21
drag, startPoint x: 317, startPoint y: 596, endPoint x: 298, endPoint y: 598, distance: 19.2
click at [298, 598] on div "Prix suppl * 0 €" at bounding box center [355, 589] width 122 height 43
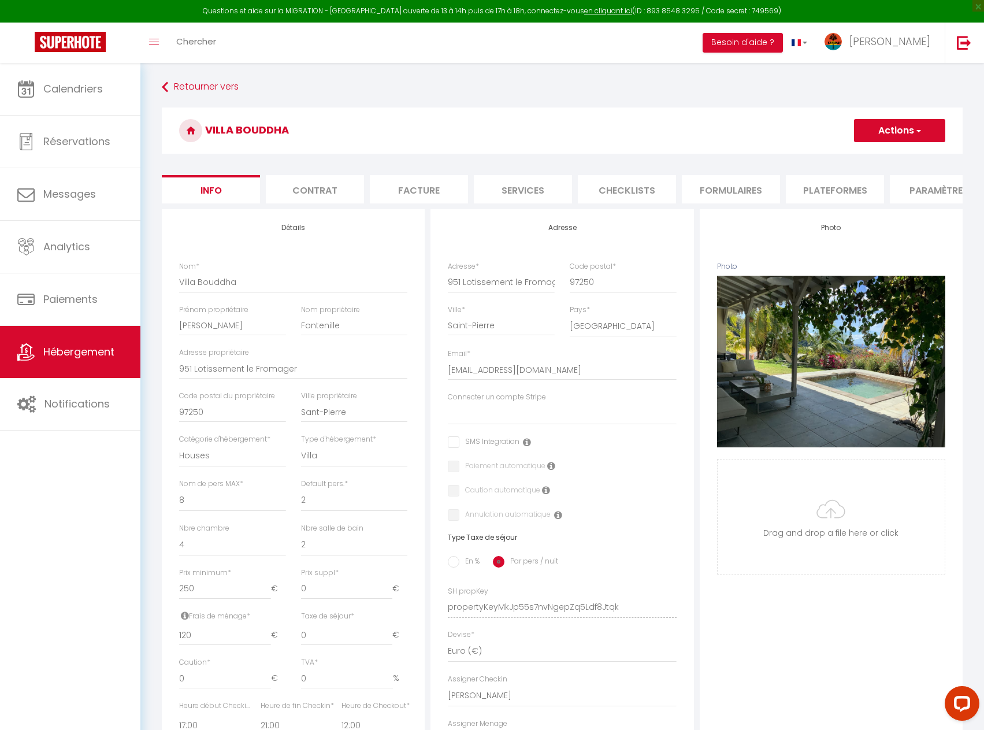
click at [325, 579] on label "Prix suppl *" at bounding box center [320, 573] width 38 height 11
click at [325, 582] on input "0" at bounding box center [347, 589] width 92 height 21
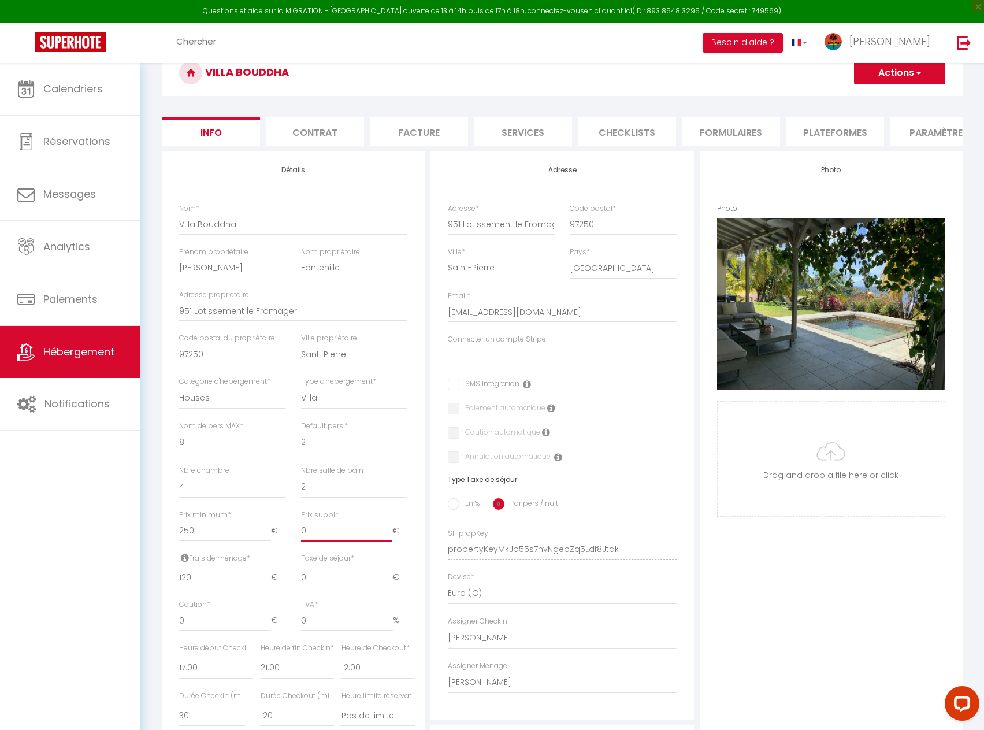
type input "-1"
select select
checkbox input "false"
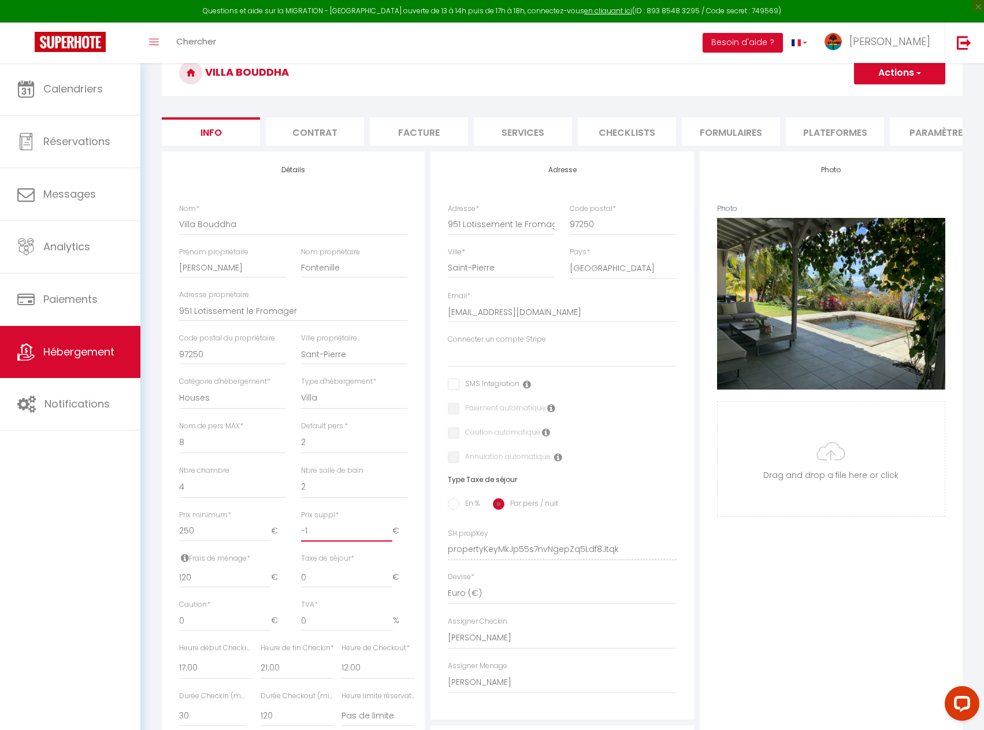
checkbox input "false"
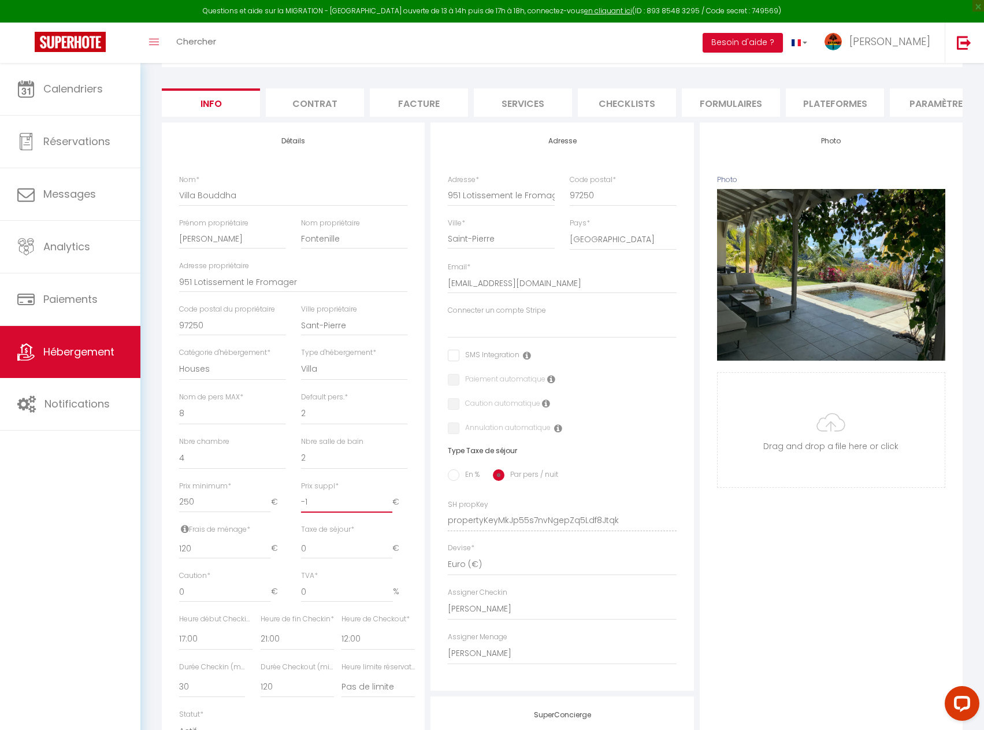
scroll to position [116, 0]
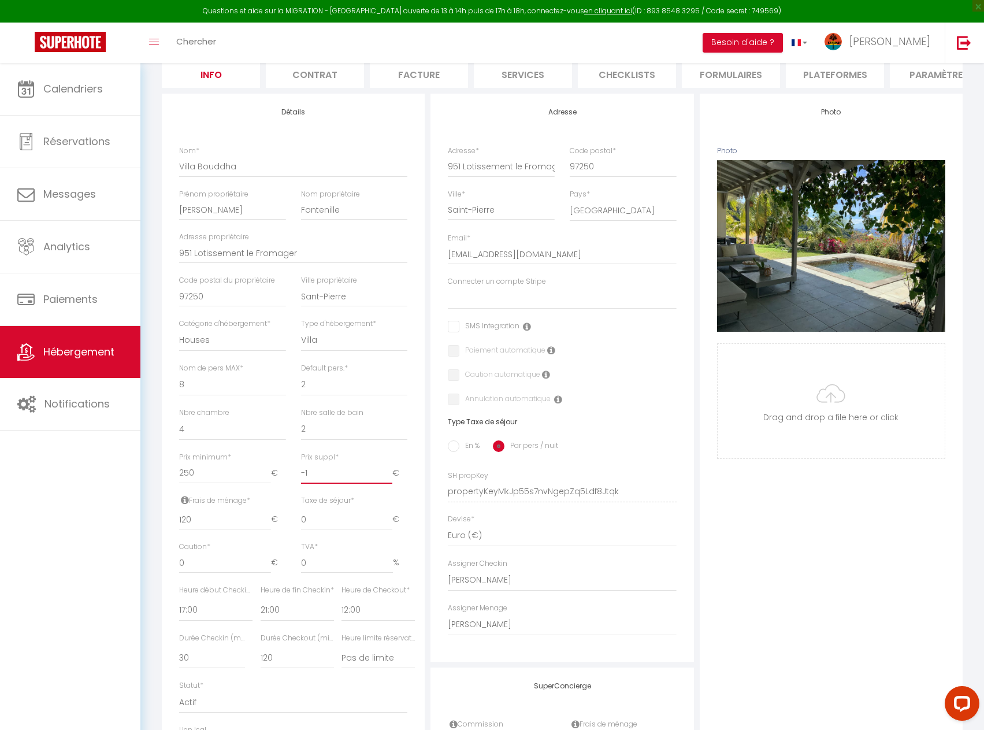
type input "-1"
click at [355, 390] on select "1 2 3 4 5 6 7 8 9 10 11 12 13 14" at bounding box center [354, 385] width 107 height 22
select select "4"
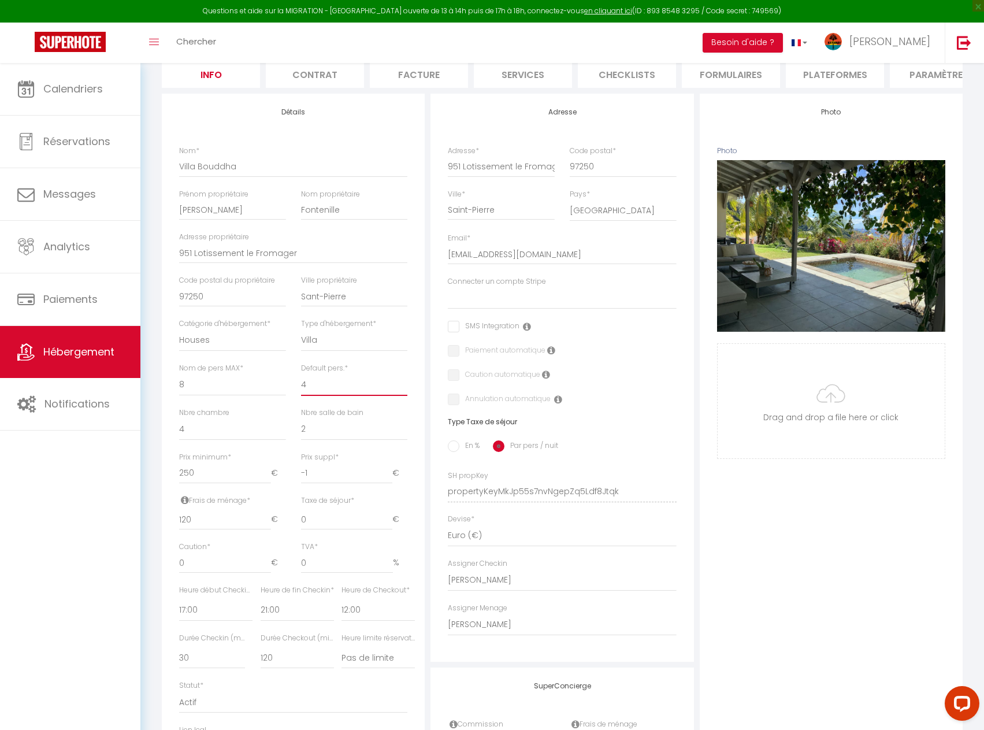
click at [301, 382] on select "1 2 3 4 5 6 7 8 9 10 11 12 13 14" at bounding box center [354, 385] width 107 height 22
select select
checkbox input "false"
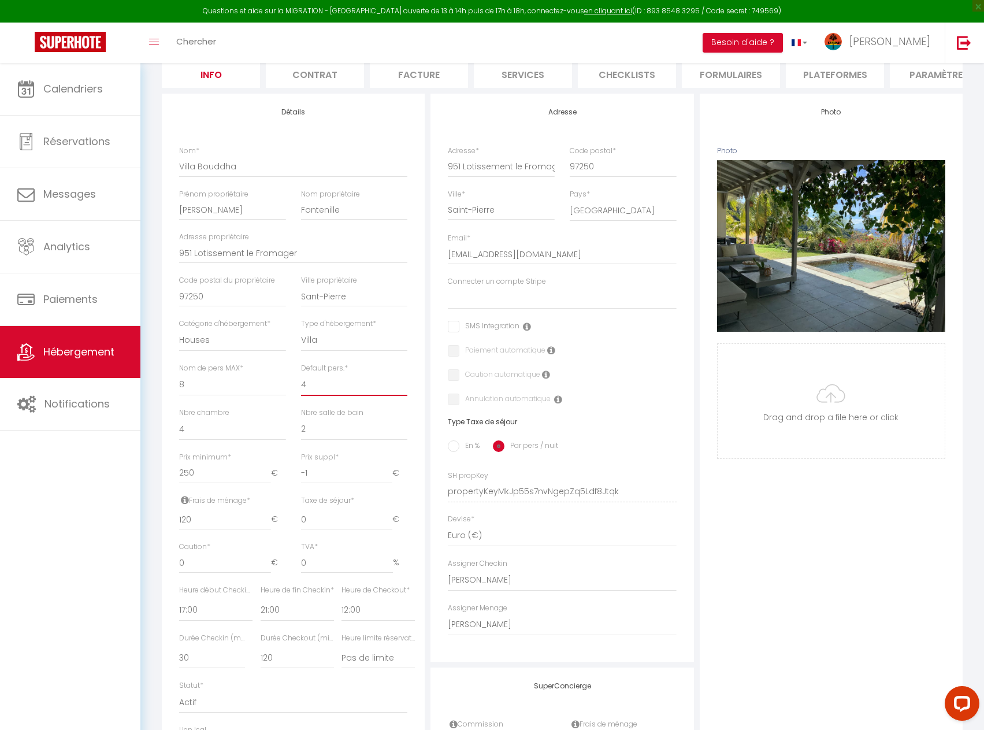
checkbox input "false"
drag, startPoint x: 312, startPoint y: 486, endPoint x: 290, endPoint y: 485, distance: 22.0
click at [290, 485] on div "Prix minimum * 250 € Prix suppl * -1 €" at bounding box center [294, 473] width 244 height 43
type input "1"
select select
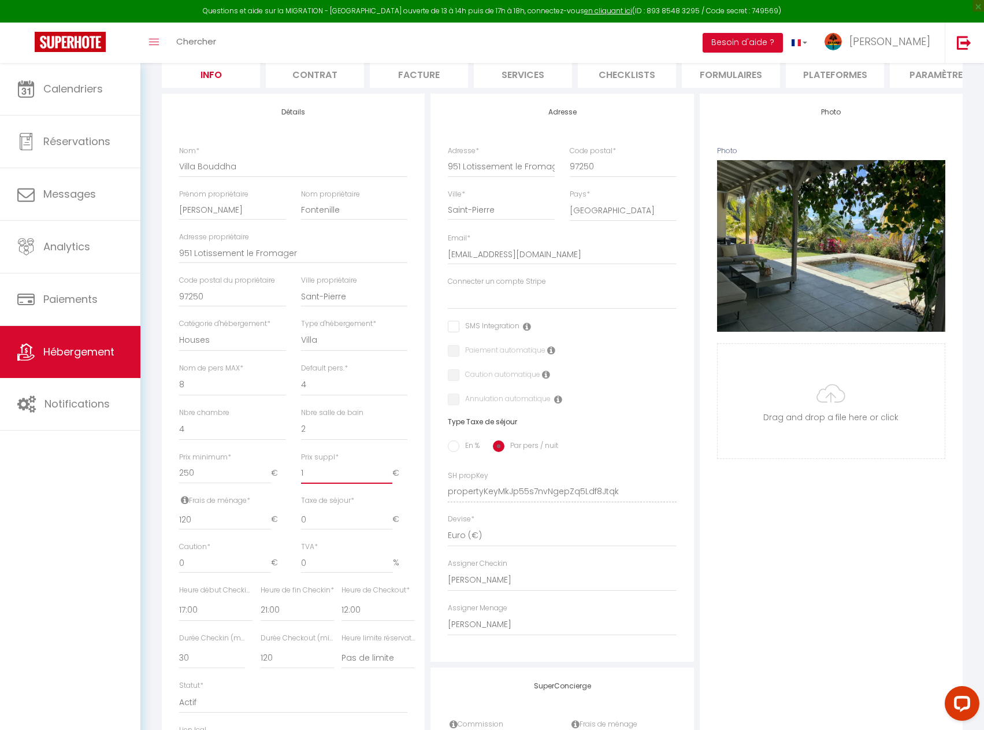
checkbox input "false"
type input "10"
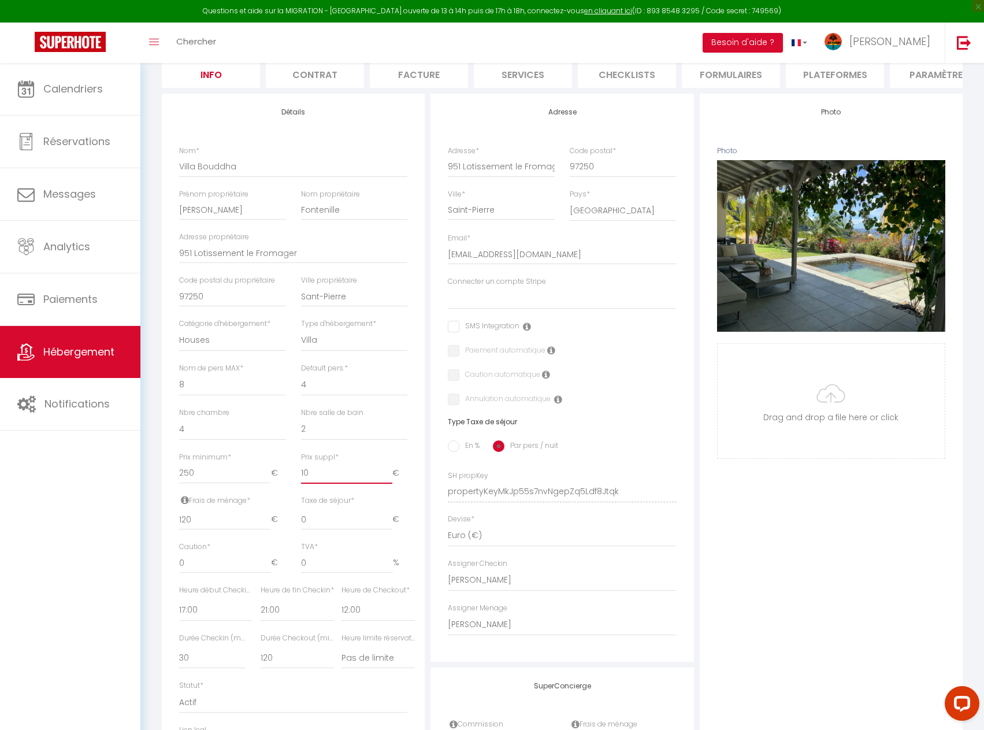
select select
checkbox input "false"
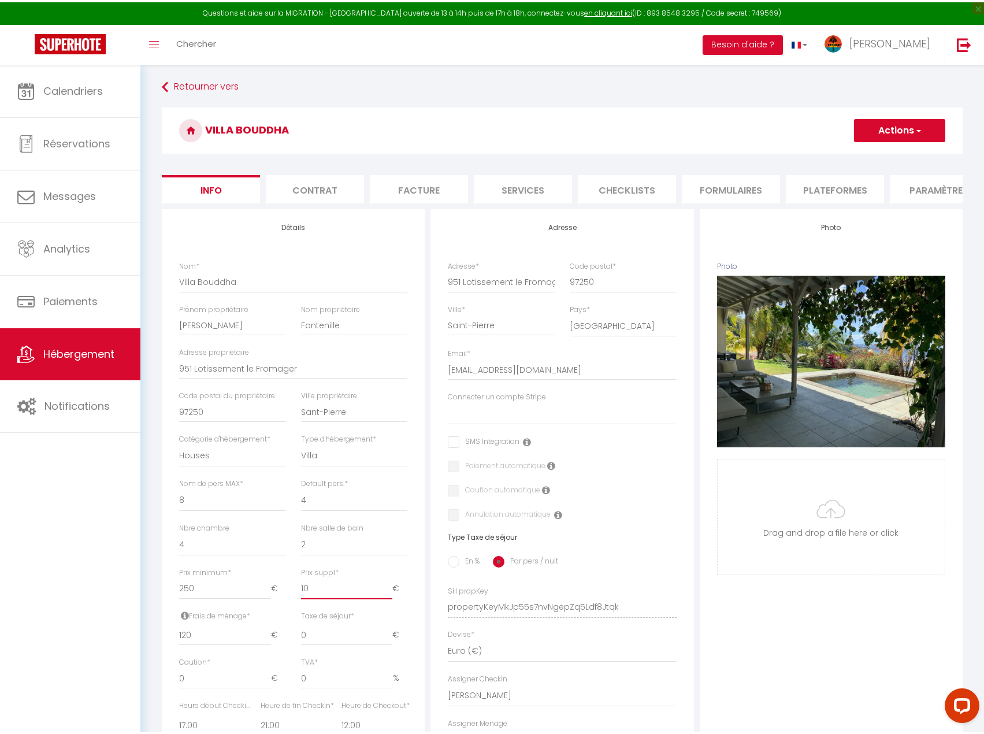
scroll to position [0, 0]
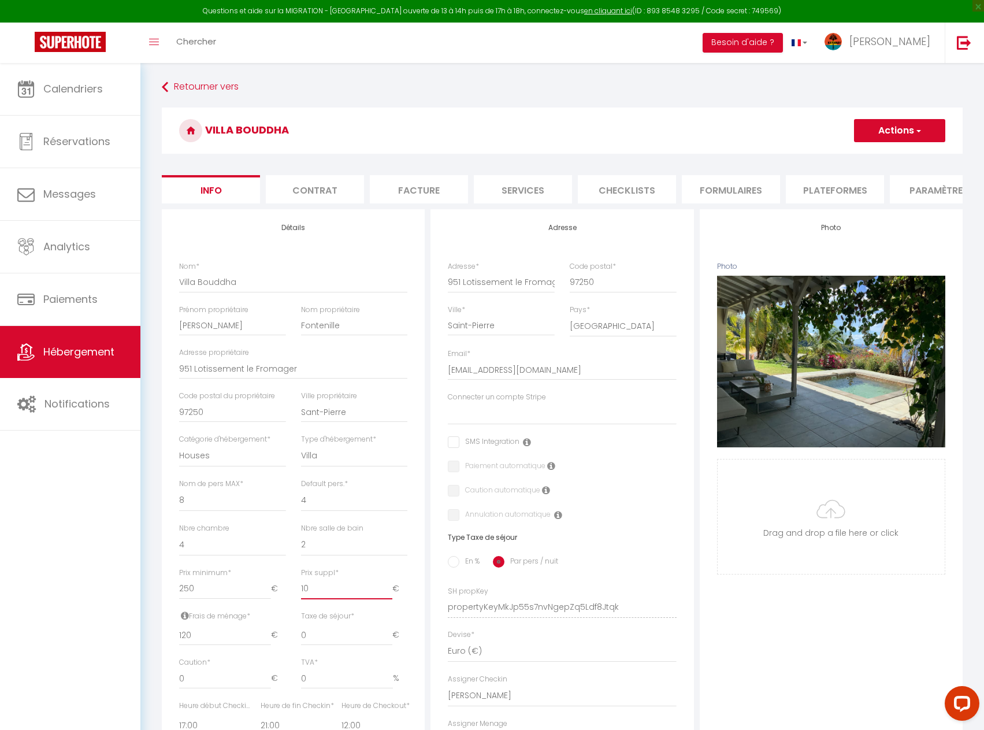
type input "10"
click at [906, 128] on button "Actions" at bounding box center [899, 130] width 91 height 23
click at [867, 155] on input "Enregistrer" at bounding box center [854, 156] width 43 height 12
